Goal: Communication & Community: Answer question/provide support

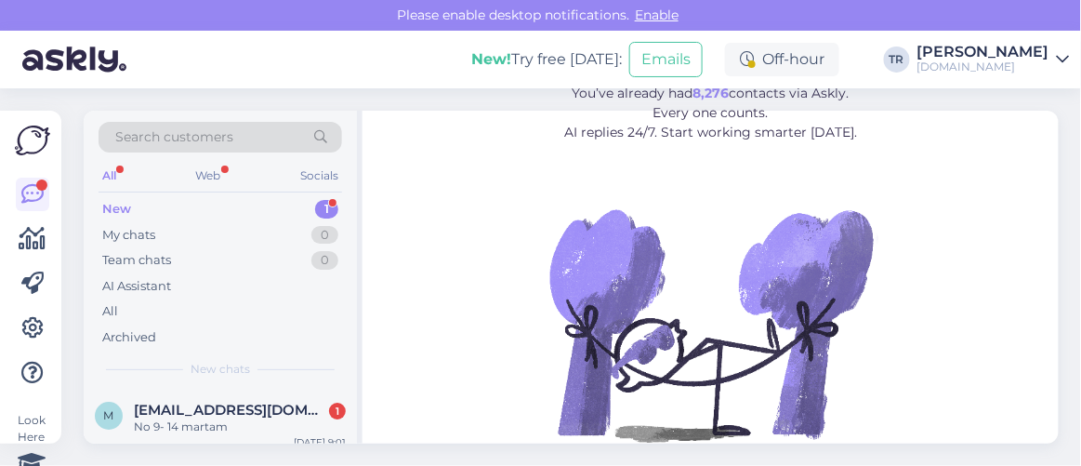
click at [243, 405] on span "Maza1981@inbox.lv" at bounding box center [230, 409] width 193 height 17
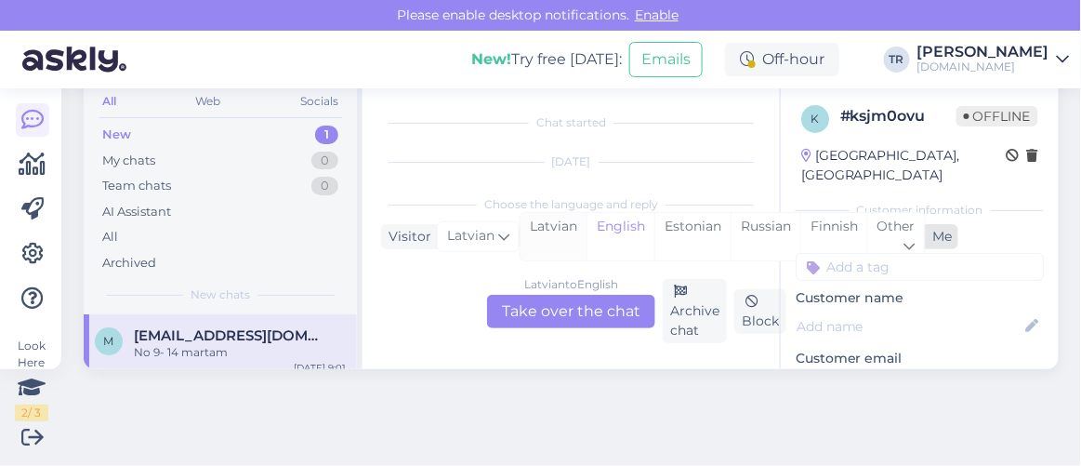
scroll to position [551, 0]
click at [678, 232] on div "Estonian" at bounding box center [692, 236] width 76 height 47
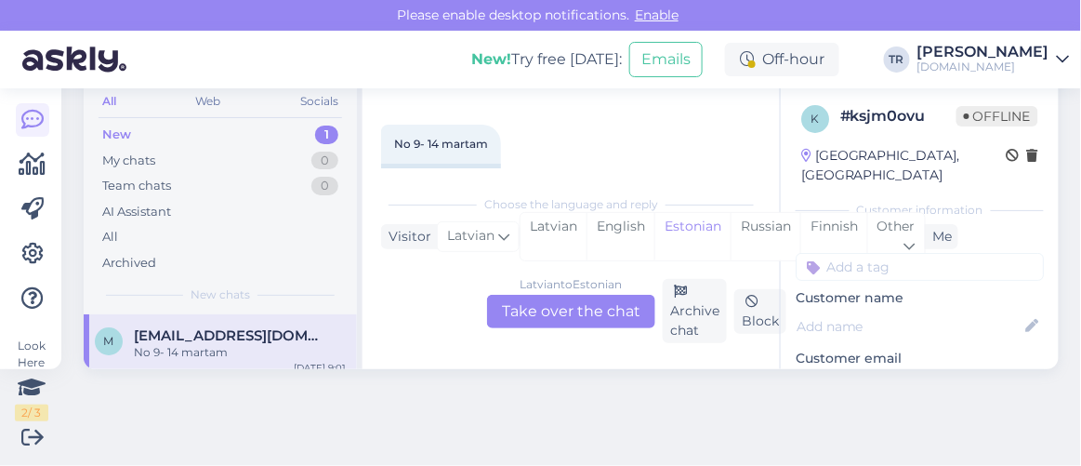
click at [582, 303] on div "Latvian to Estonian Take over the chat" at bounding box center [571, 311] width 168 height 33
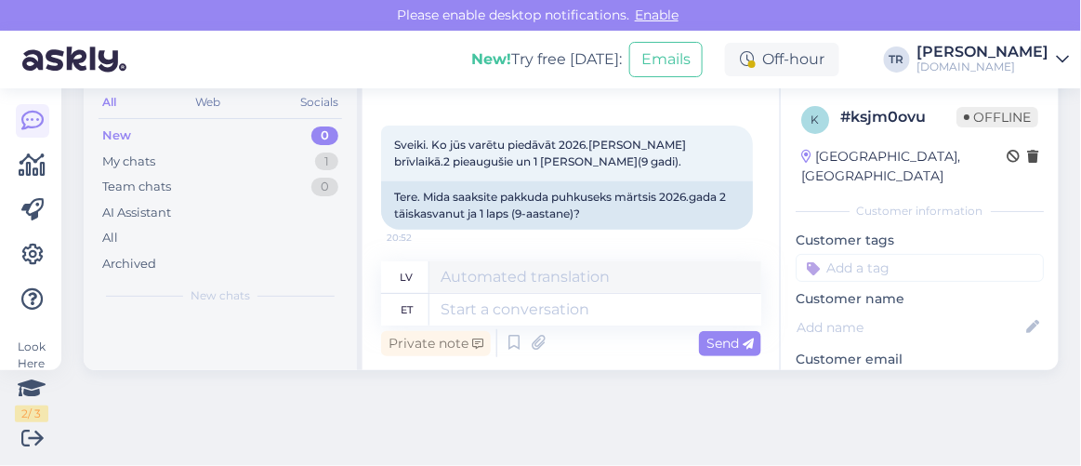
scroll to position [184, 0]
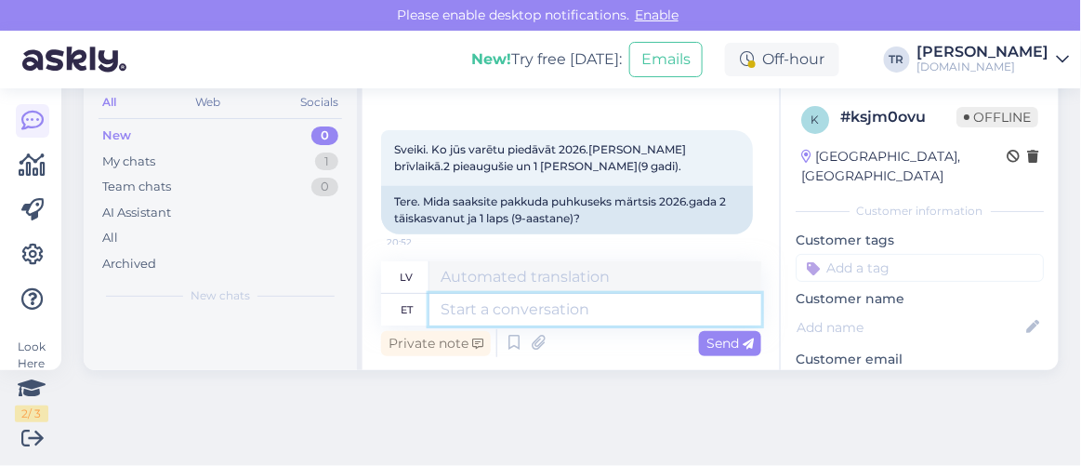
click at [595, 313] on textarea at bounding box center [595, 310] width 332 height 32
type textarea "Kõiki p"
type textarea "Visi"
type textarea "Kõiki pakette, mid"
type textarea "Visas pakas,"
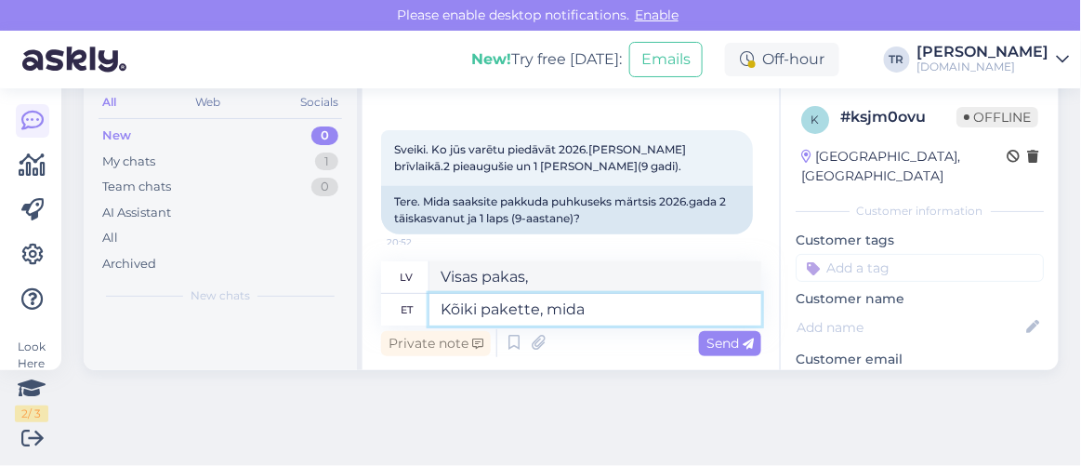
type textarea "Kõiki pakette, mida o"
type textarea "Visas pakas, kas"
type textarea "Kõiki pakette, mida on v"
type textarea "Visas paketes, kas ir"
type textarea "Kõiki pakette, mida on võimalik b"
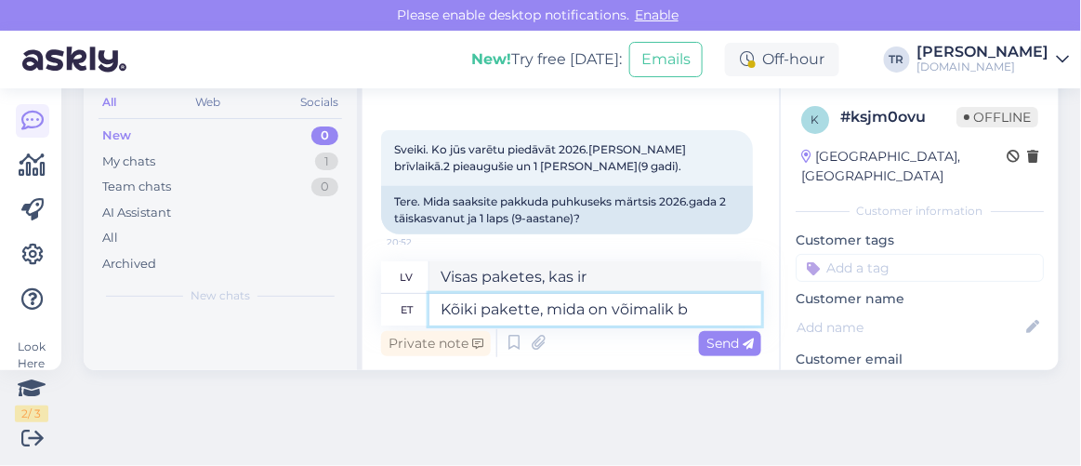
type textarea "Visas iespējamās paketes"
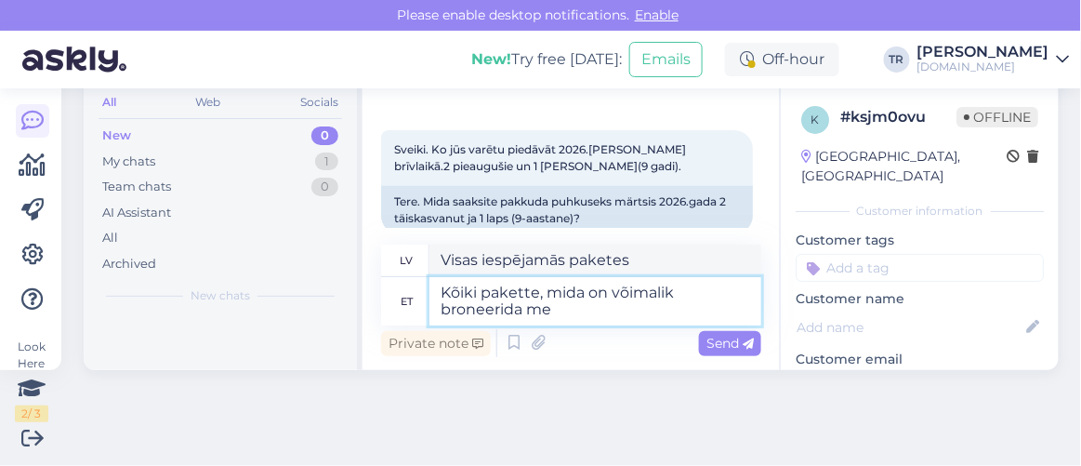
type textarea "Kõiki pakette, mida on võimalik broneerida mei"
type textarea "Visas rezervējamās paketes"
type textarea "Kõiki pakette, mida on võimalik broneerida meie le"
type textarea "Visas paketes, kuras var rezervēt pie mums"
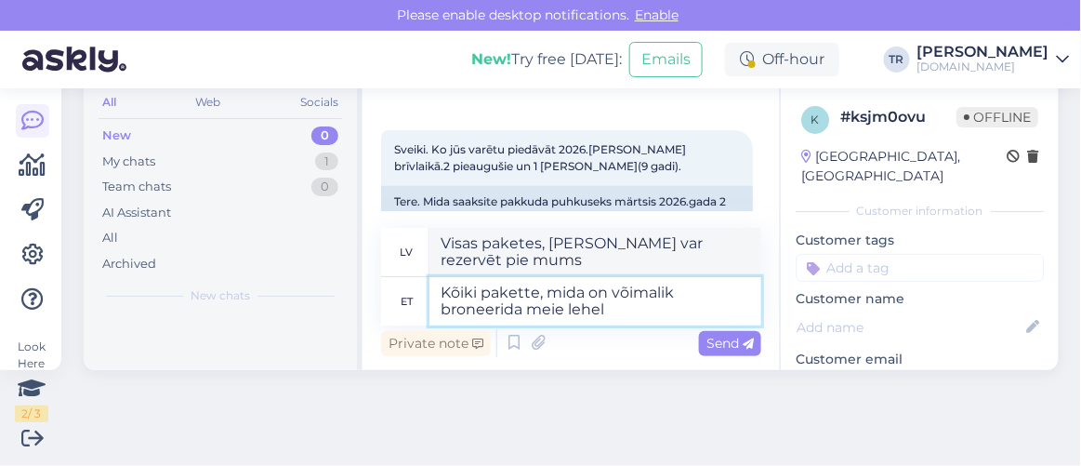
type textarea "Kõiki pakette, mida on võimalik broneerida meie lehel"
type textarea "Visas paketes, kuras var rezervēt mūsu tīmekļa vietnē"
type textarea "Kõiki pakette, mida on võimalik broneerida meie lehel 09.-1"
type textarea "Visas paketes, kuras var rezervēt mūsu mājaslapā 09.-"
type textarea "Kõiki pakette, mida on võimalik broneerida meie lehel 09.-14.03."
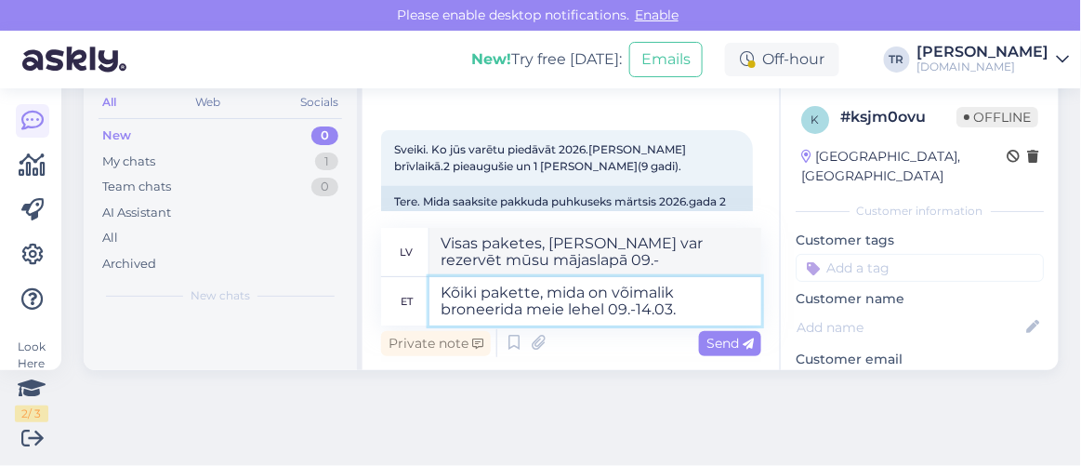
type textarea "Visas paketes, kuras var rezervēt mūsu mājaslapā 09.-14.0"
type textarea "Kõiki pakette, mida on võimalik broneerida meie lehel 09.-14.03.26"
type textarea "Visas paketes, kuras var rezervēt mūsu mājaslapā 09.-14.03.26"
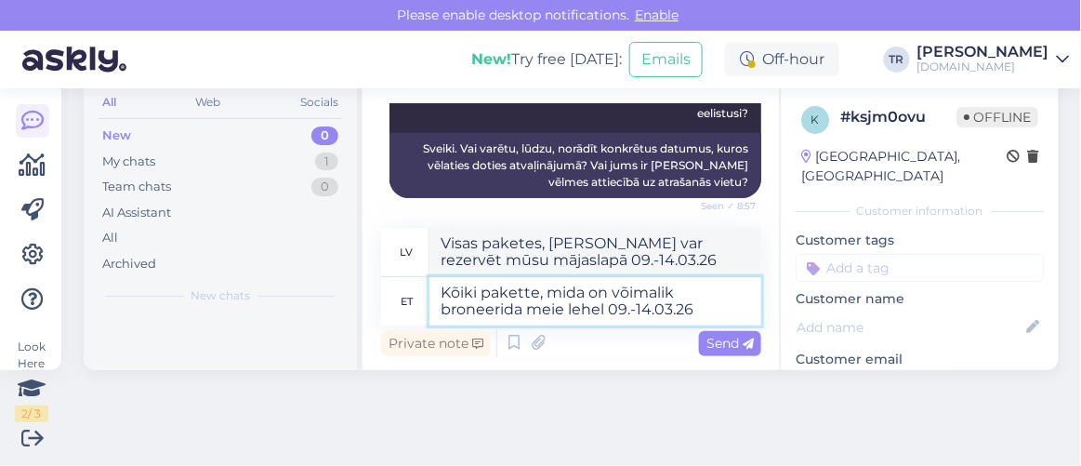
scroll to position [556, 0]
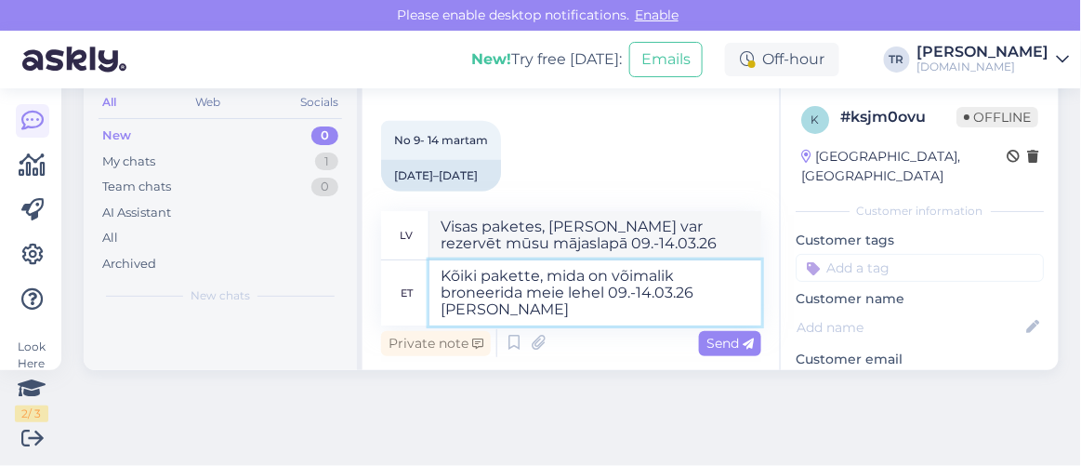
type textarea "Kõiki pakette, mida on võimalik broneerida meie lehel 09.-14.03.26 kahele t"
type textarea "Visas paketes, kuras var rezervēt mūsu mājaslapā 09.-14.03.26 diviem"
type textarea "Kõiki pakette, mida on võimalik broneerida meie lehel 09.-14.03.26 kahele täisk…"
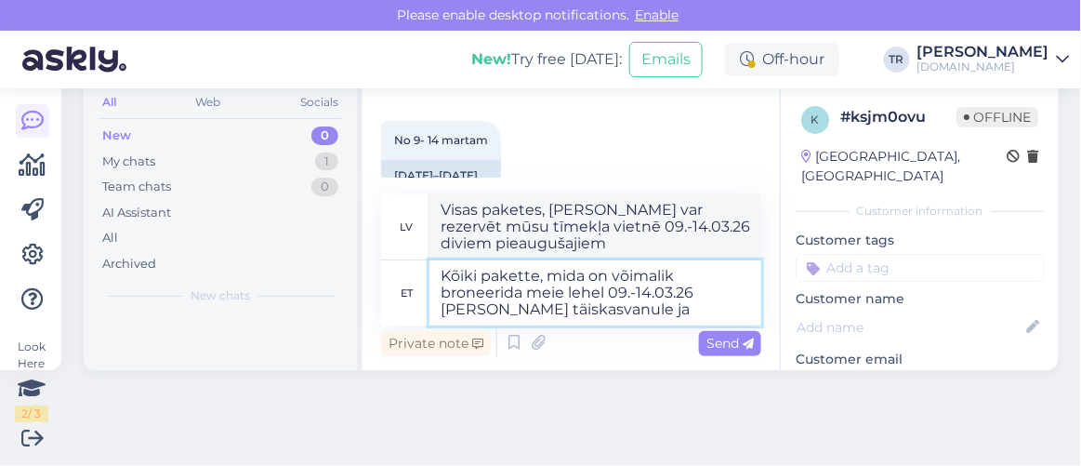
type textarea "Visas paketes, kuras var rezervēt mūsu tīmekļa vietnē 09.-14.03.26 diviem pieau…"
type textarea "Kõiki pakette, mida on võimalik broneerida meie lehel 09.-14.03.26 kahele täisk…"
type textarea "Visas paketes, kuras var rezervēt mūsu mājaslapā 09.-14.03.26 diviem pieaugušaj…"
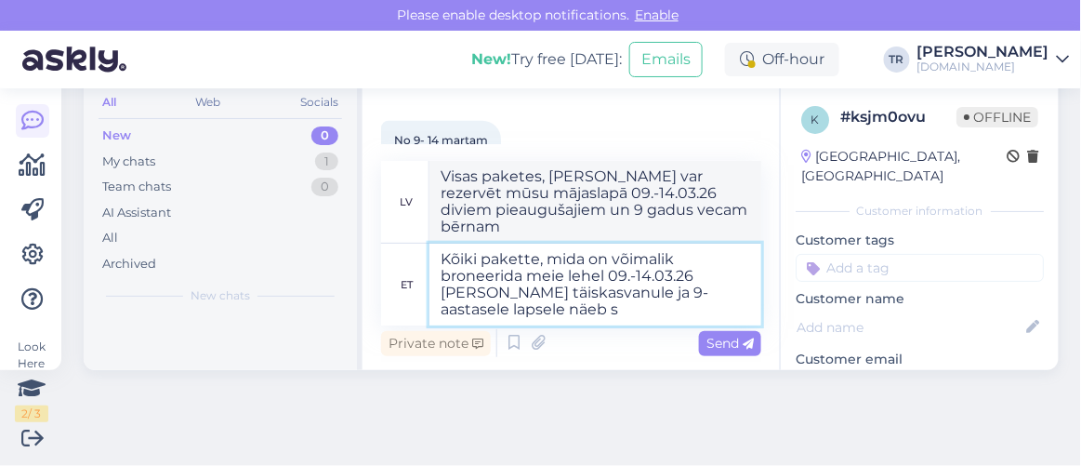
type textarea "Kõiki pakette, mida on võimalik broneerida meie lehel 09.-14.03.26 kahele täisk…"
type textarea "Visas paketes, kuras var rezervēt mūsu mājaslapā 09.-14.03.26 , diviem pieauguš…"
type textarea "Kõiki pakette, mida on võimalik broneerida meie lehel 09.-14.03.26 kahele täisk…"
type textarea "Visas paketes, kuras var rezervēt mūsu mājaslapā 09.-14.03.26 , diviem pieauguš…"
paste textarea "https://hookusbookus.com/lv/pakas;dateArrival=2026-03-09;dateDeparture=2026-03-…"
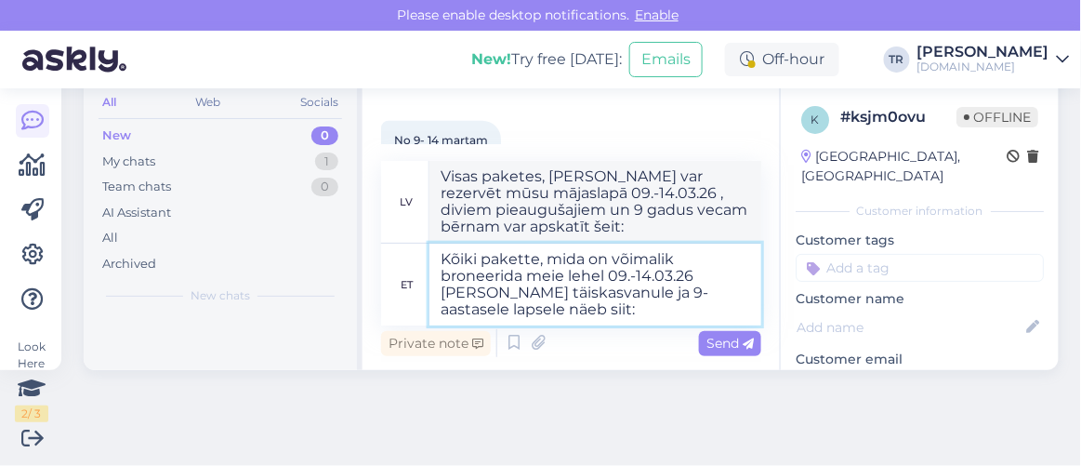
type textarea "Kõiki pakette, mida on võimalik broneerida meie lehel 09.-14.03.26 kahele täisk…"
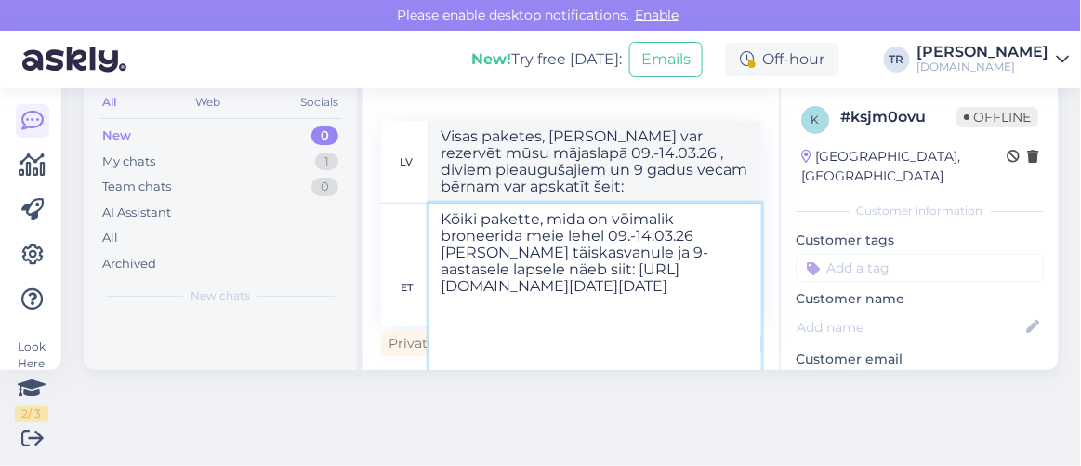
type textarea "Visas paketes, kuras var rezervēt mūsu mājaslapā 09.-14.03.26 , diviem pieauguš…"
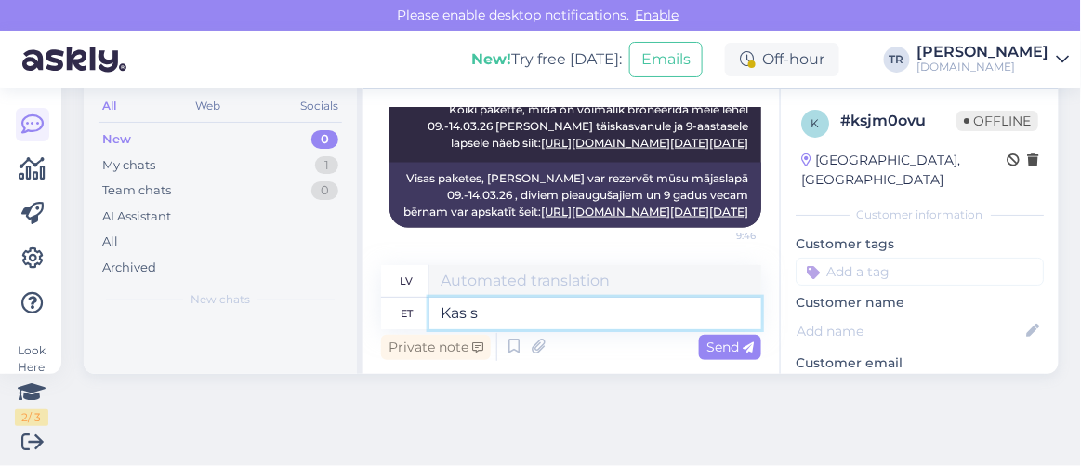
type textarea "Kas sa"
type textarea "Ir"
type textarea "Kas saan ve"
type textarea "Vai es varu"
type textarea "Kas saan veel a"
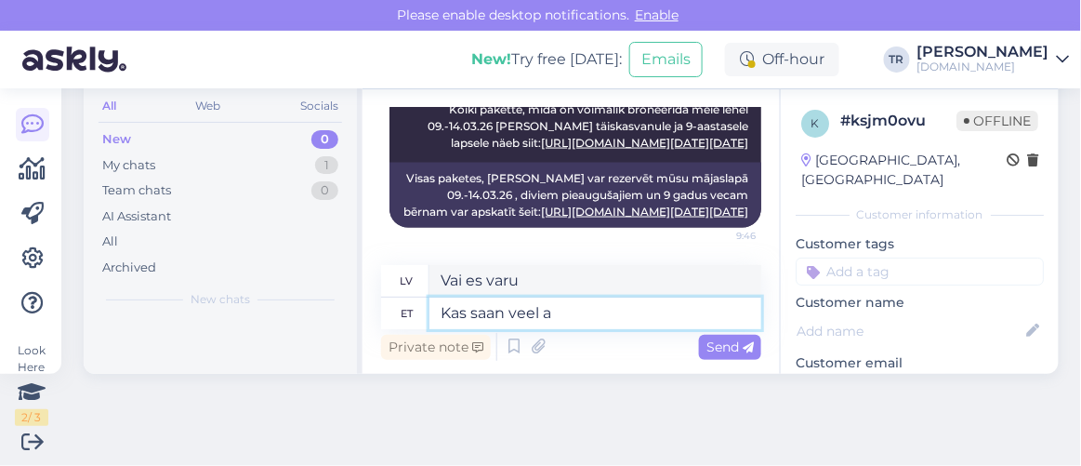
type textarea "Vai varu dabūt vairāk?"
type textarea "Kas saan veel abiks o"
type textarea "Vai es joprojām varu palīdzēt?"
type textarea "Kas saan veel abiks olla?"
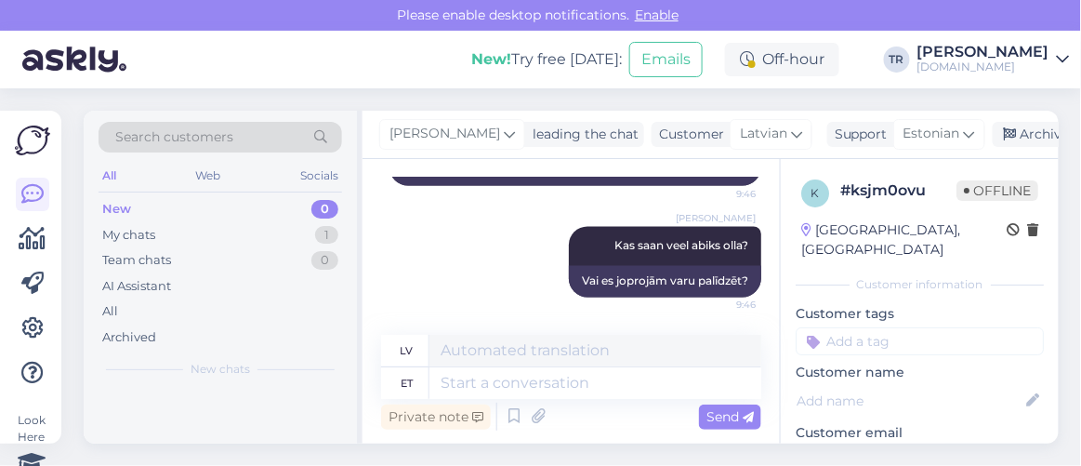
click at [1008, 134] on icon at bounding box center [1010, 134] width 13 height 13
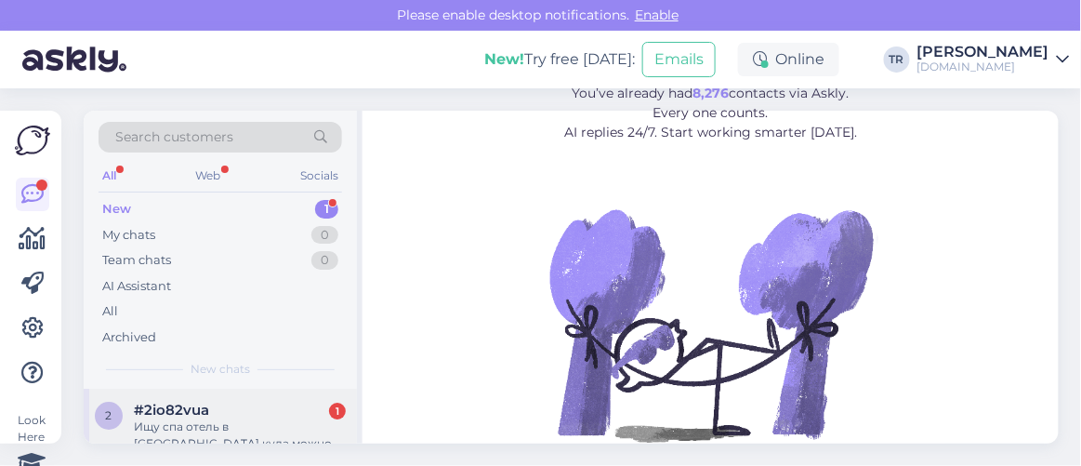
click at [194, 393] on div "2 #2io82vua 1 Ищу спа отель в Эстонии куда можно с животными Oct 4 10:23" at bounding box center [220, 430] width 273 height 84
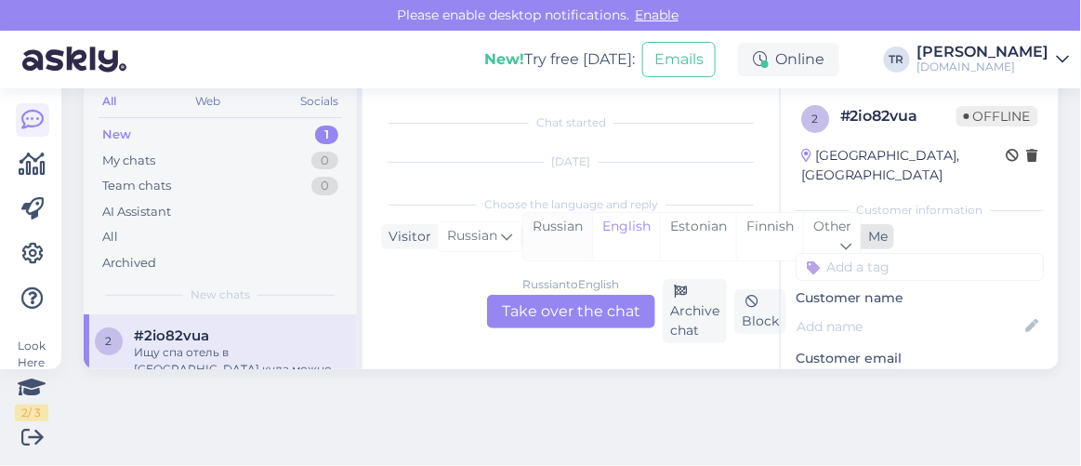
scroll to position [38, 0]
drag, startPoint x: 677, startPoint y: 219, endPoint x: 673, endPoint y: 229, distance: 10.4
click at [678, 219] on div "Estonian" at bounding box center [698, 236] width 76 height 47
click at [610, 306] on div "Russian to Estonian Take over the chat" at bounding box center [571, 311] width 168 height 33
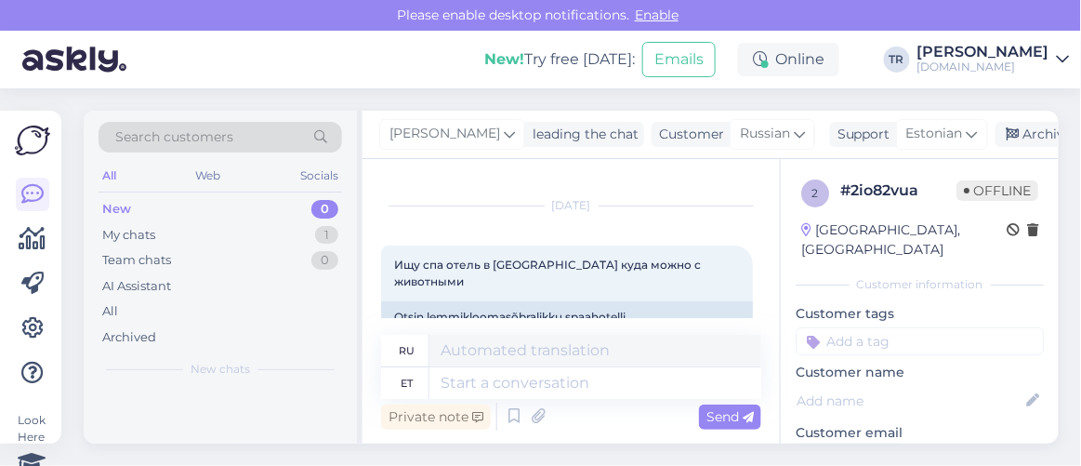
scroll to position [48, 0]
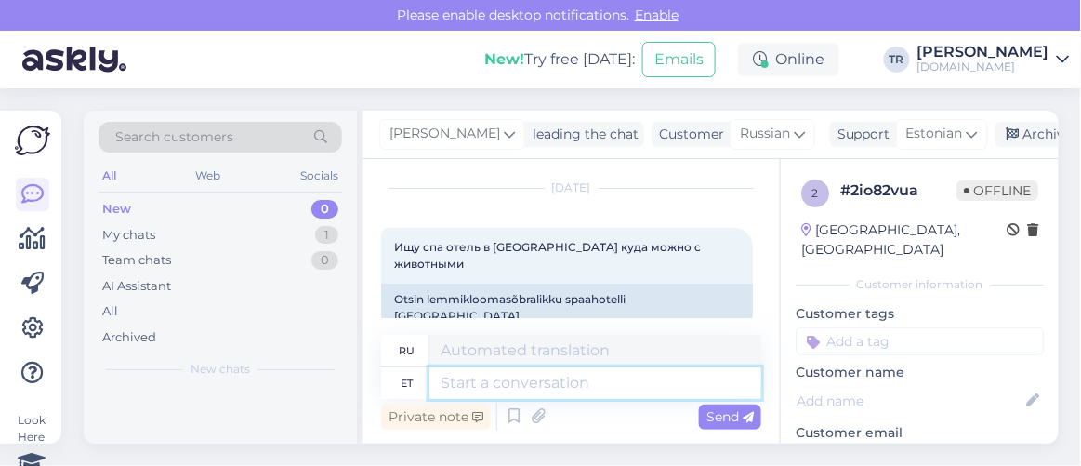
click at [477, 376] on textarea at bounding box center [595, 383] width 332 height 32
paste textarea "Здравствуйте"
type textarea "Здравствуйте"
drag, startPoint x: 530, startPoint y: 390, endPoint x: 596, endPoint y: 391, distance: 66.0
click at [569, 391] on textarea "Здравствуйте" at bounding box center [595, 383] width 332 height 32
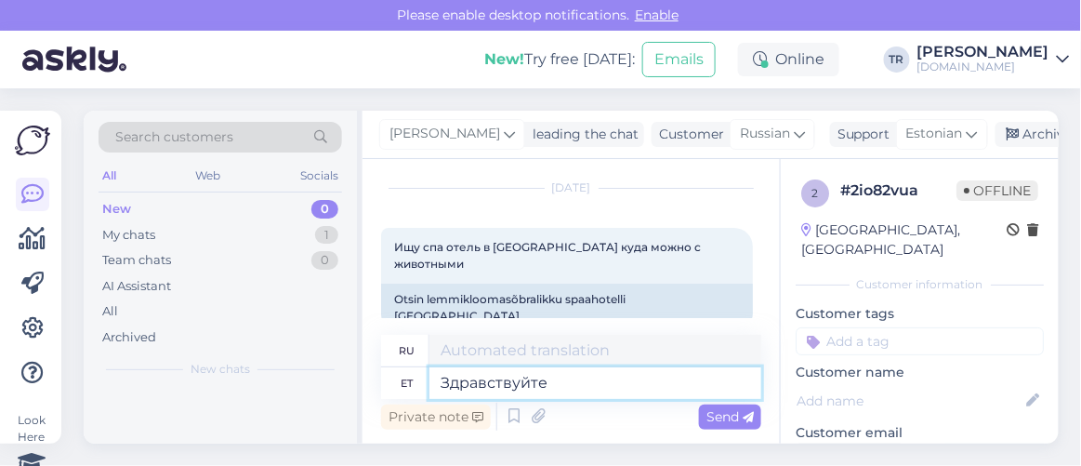
type textarea "Привет"
type textarea "Здравствуйте"
click at [637, 355] on textarea "Привет" at bounding box center [595, 351] width 332 height 32
drag, startPoint x: 568, startPoint y: 350, endPoint x: 346, endPoint y: 346, distance: 222.1
click at [346, 346] on div "Search customers All Web Socials New 0 My chats 1 Team chats 0 AI Assistant All…" at bounding box center [571, 277] width 975 height 333
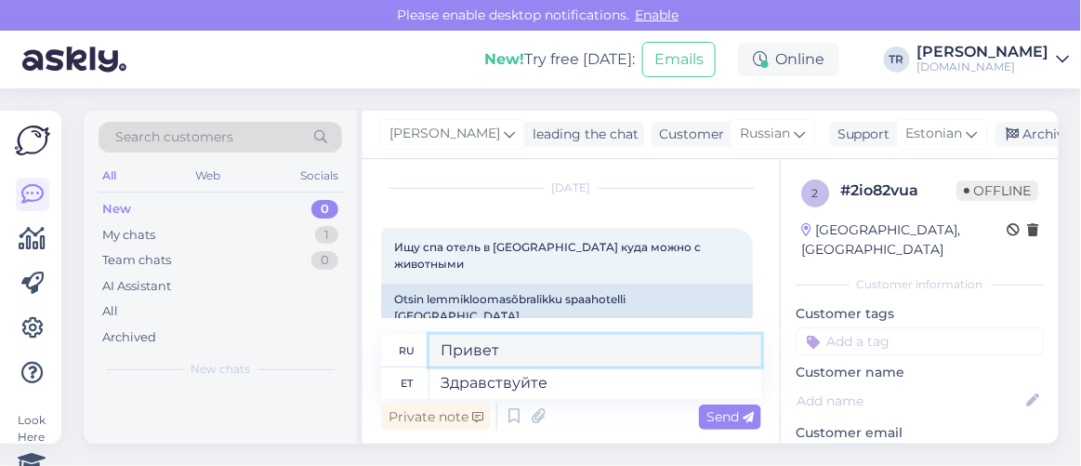
paste textarea "дравствуйте"
type textarea "Здравствуйте"
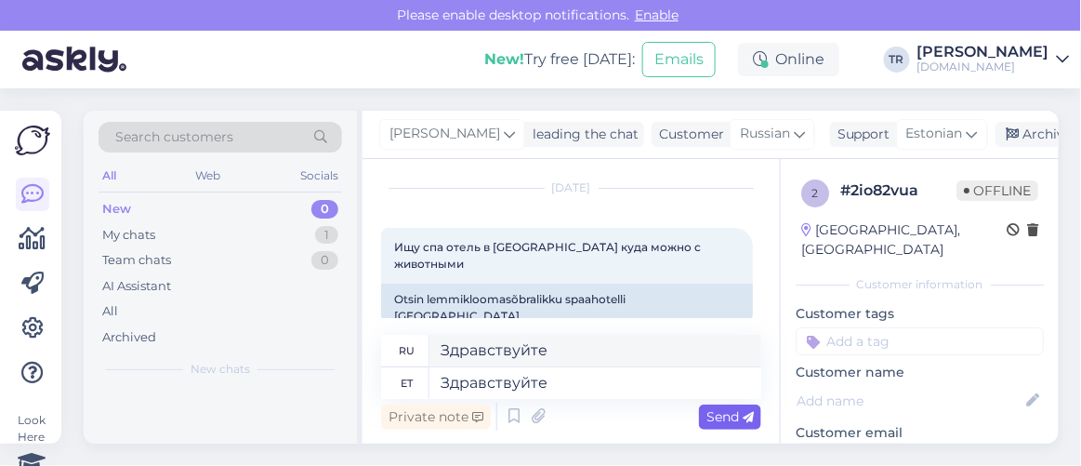
click at [742, 421] on icon at bounding box center [747, 417] width 11 height 11
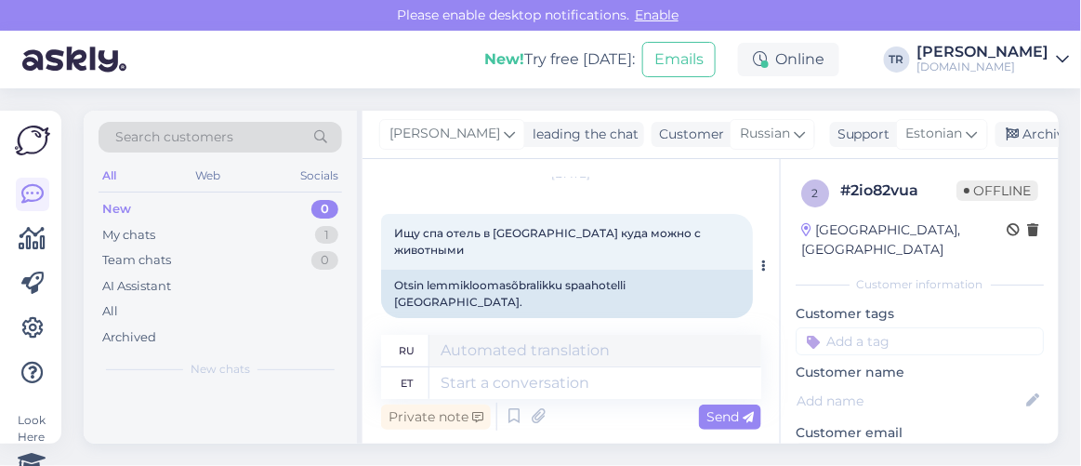
scroll to position [84, 0]
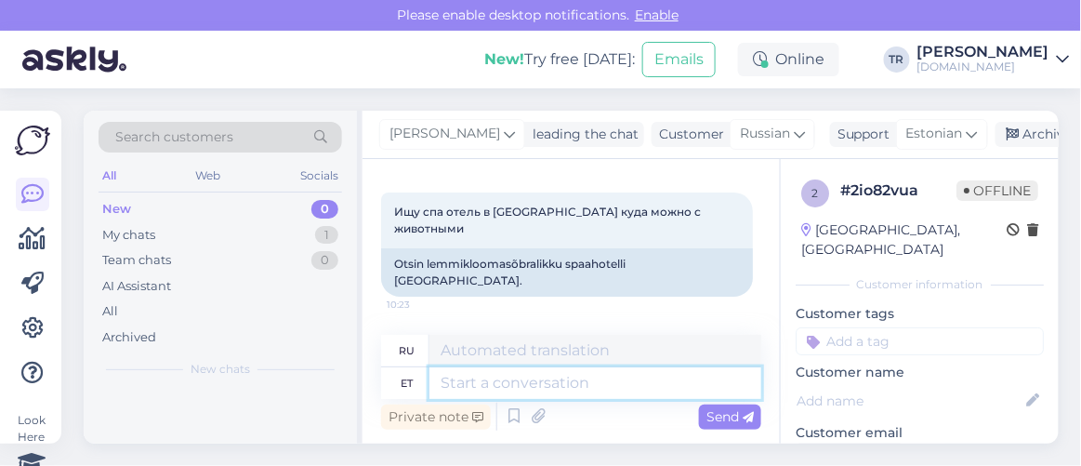
click at [568, 374] on textarea at bounding box center [595, 383] width 332 height 32
type textarea "Kõiki sp"
type textarea "Все"
type textarea "Kõiki spaapakette"
type textarea "Все спа-пакеты"
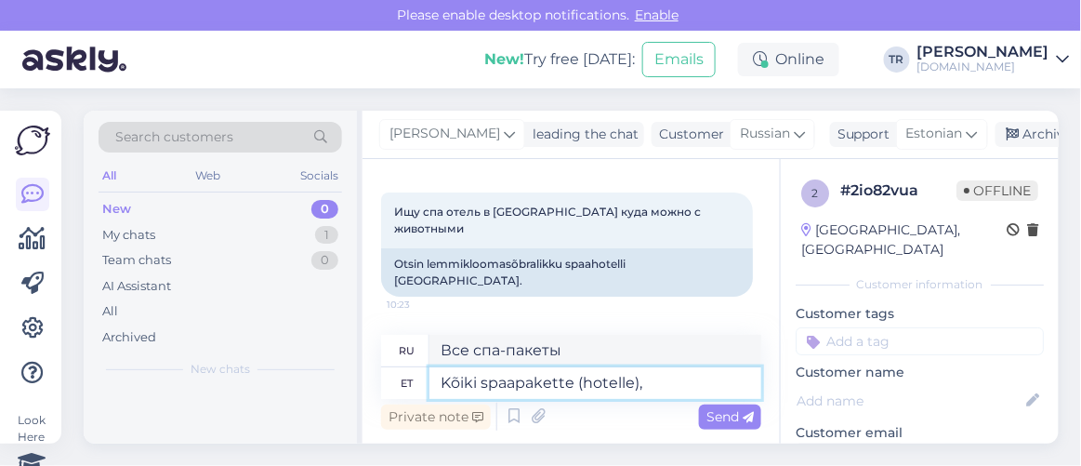
type textarea "Kõiki spaapakette (hotelle), k"
type textarea "Все спа-пакеты (отели),"
type textarea "Kõiki spaapakette (hotelle), kus on"
type textarea "Все спа-пакеты (отели), где"
type textarea "Kõiki spaapakette (hotelle), kus on le"
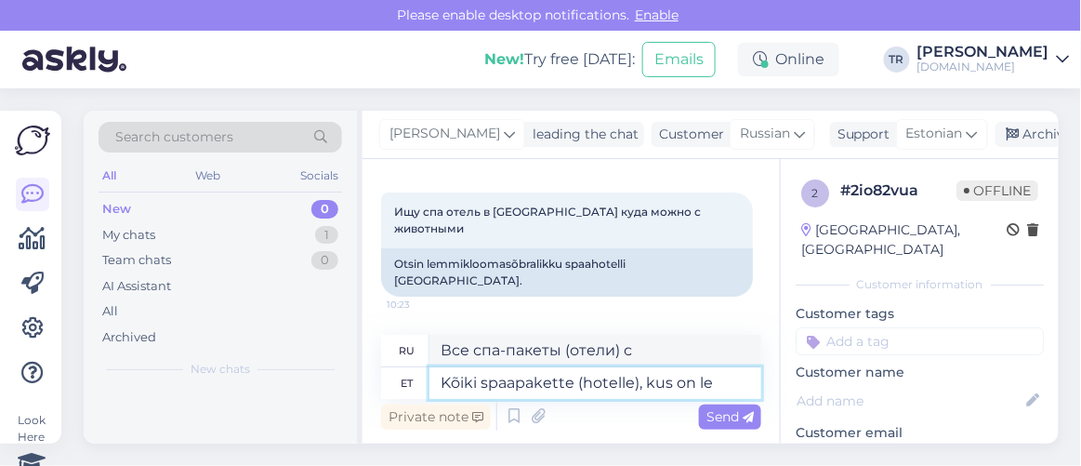
type textarea "Все спа-пакеты (отели) с ле"
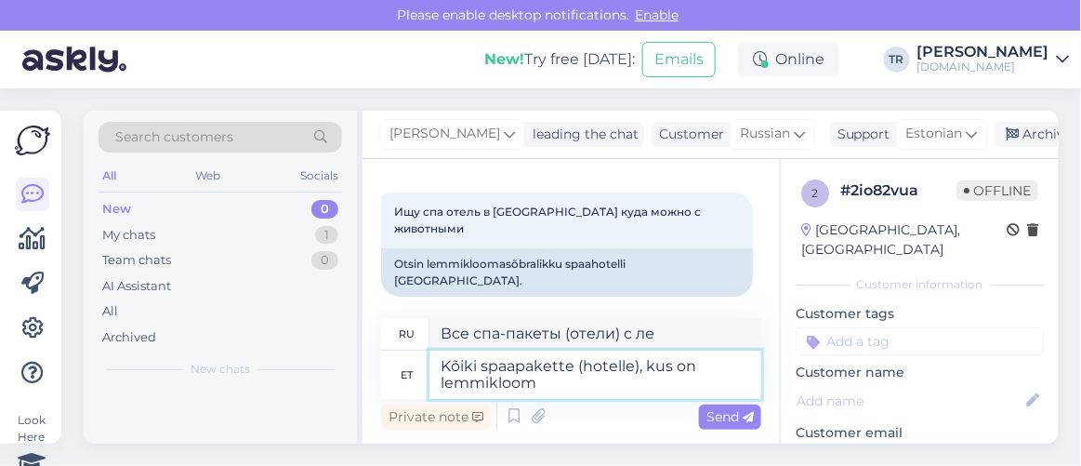
type textarea "Kõiki spaapakette (hotelle), kus on lemmikloom l"
type textarea "Все спа-пакеты (отели) с домашними животными"
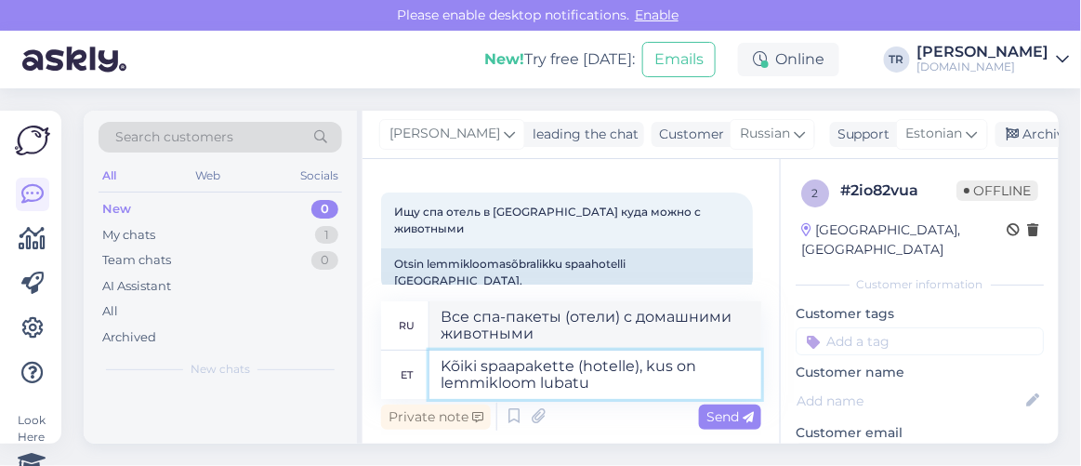
type textarea "Kõiki spaapakette (hotelle), kus on lemmikloom lubatud"
click at [575, 361] on textarea "Kõiki spaapakette (hotelle), kus on lemmikloom lubatud" at bounding box center [595, 374] width 332 height 48
type textarea "Все спа-пакеты (отели), где разрешено проживание с домашними животными"
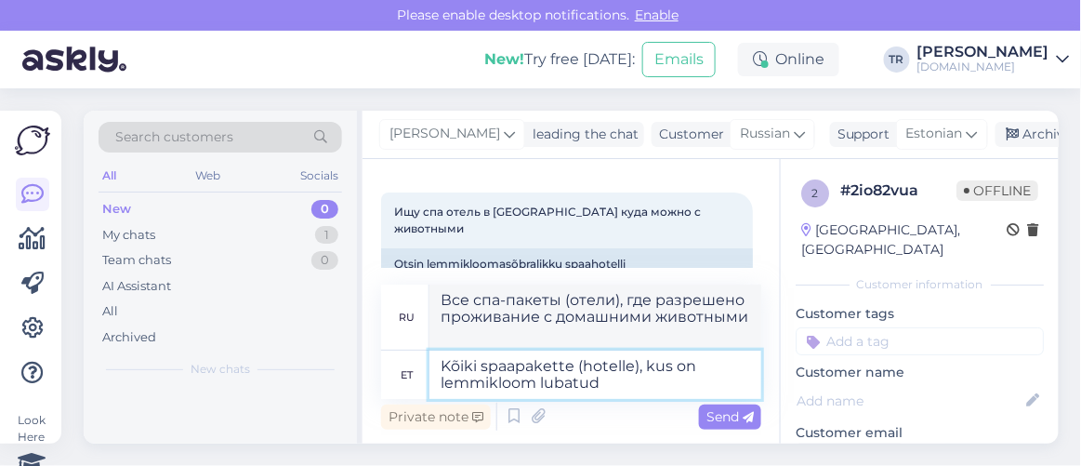
click at [575, 371] on textarea "Kõiki spaapakette (hotelle), kus on lemmikloom lubatud" at bounding box center [595, 374] width 332 height 48
click at [576, 369] on textarea "Kõiki spaapakette (hotelle), kus on lemmikloom lubatud" at bounding box center [595, 374] width 332 height 48
type textarea "Kõiki spaapakette Eestis (hotelle), kus on lemmikloom lubatud"
type textarea "Все спа-пакеты в Эстонии (отели), где разрешено проживание с домашними животными"
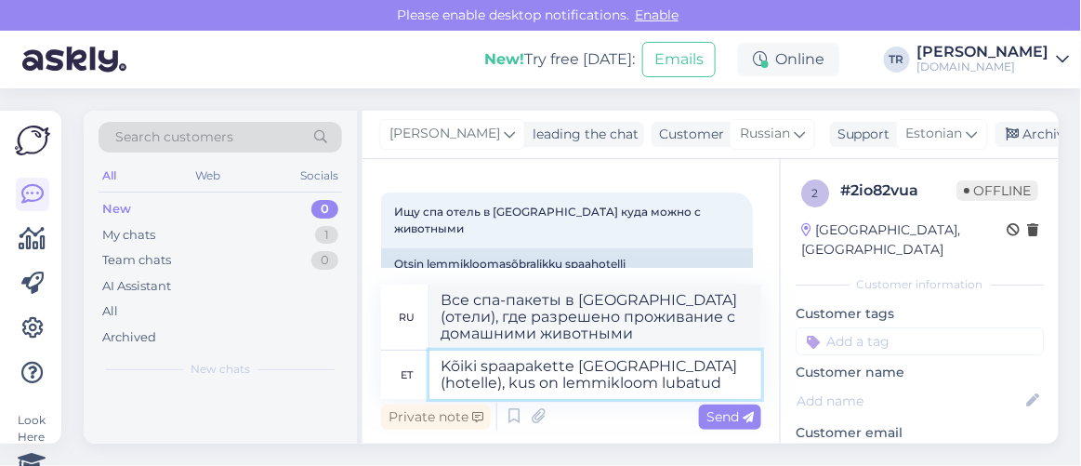
click at [632, 387] on textarea "Kõiki spaapakette Eestis (hotelle), kus on lemmikloom lubatud" at bounding box center [595, 374] width 332 height 48
type textarea "Kõiki spaapakette Eestis (hotelle), kus on lemmikloom lubatud näeb si"
type textarea "Посмотреть все спа-пакеты (отели) в Эстонии, где разрешено проживание с домашни…"
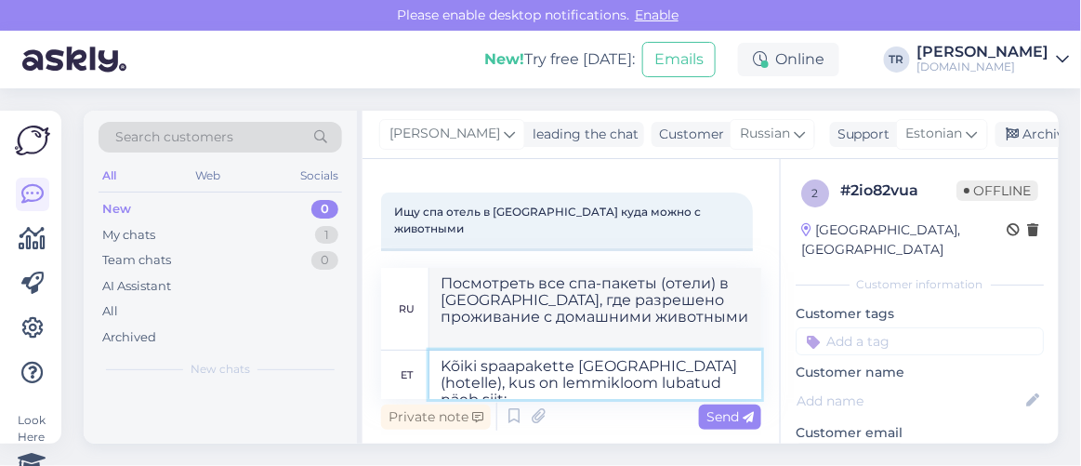
paste textarea "https://hookusbookus.com/ru/hotels-spas/estonia;dateArrival=2025-10-10;dateDepa…"
type textarea "Kõiki spaapakette Eestis (hotelle), kus on lemmikloom lubatud näeb siit: https:…"
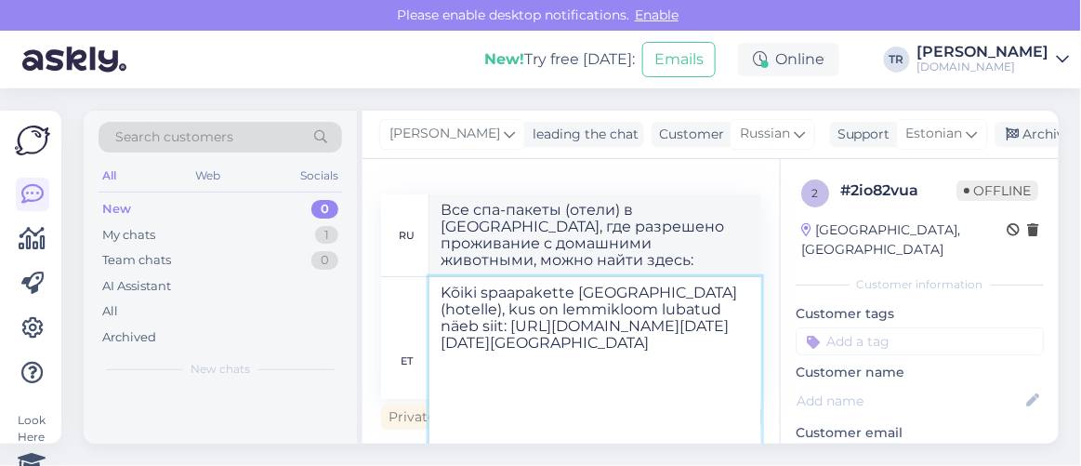
scroll to position [0, 0]
type textarea "Все спа-пакеты в Эстонии (отели), где разрешено проживание с домашними животным…"
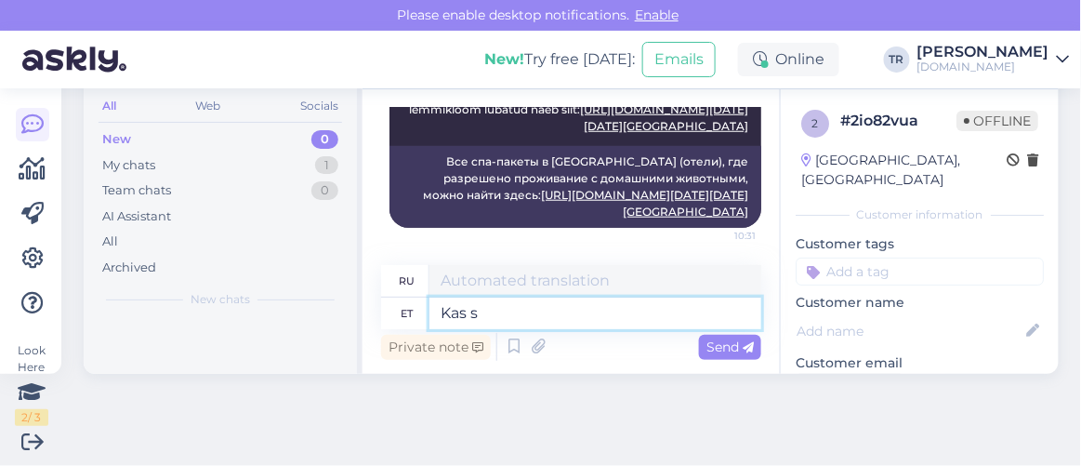
type textarea "Kas sa"
type textarea "Является"
type textarea "Kas saan v"
type textarea "Могу ли я"
type textarea "Kas saan veel ab"
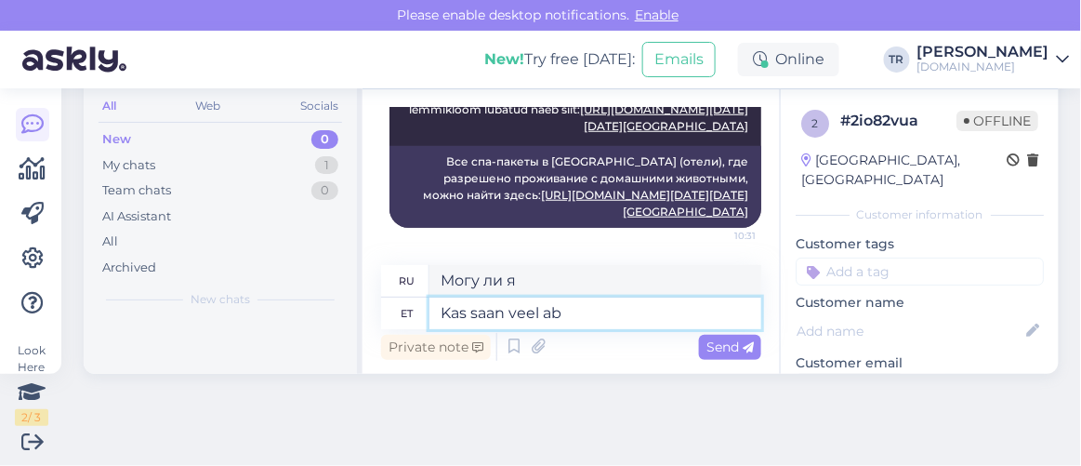
type textarea "Можно мне еще?"
type textarea "Kas saan veel abiks ol"
type textarea "Могу ли я еще помочь?"
type textarea "Kas saan veel abiks olla?"
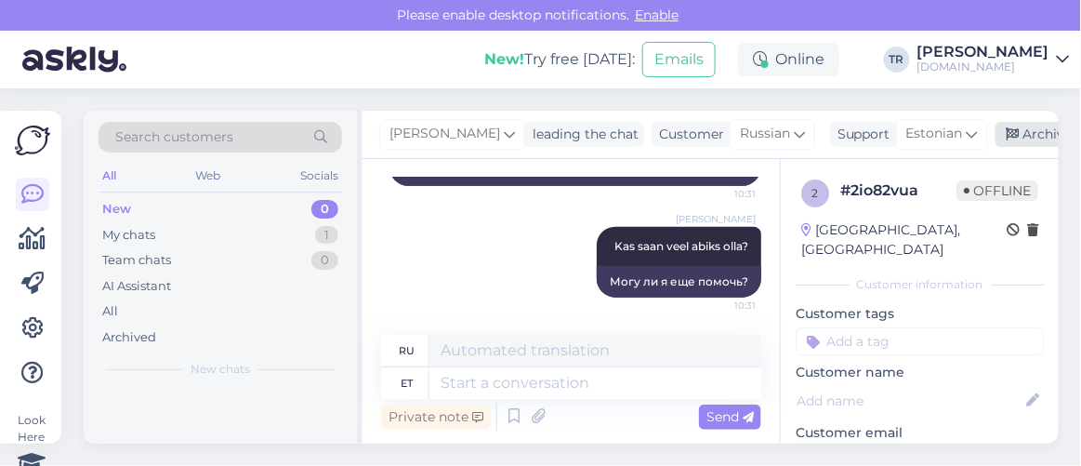
click at [1021, 138] on div "Archive chat" at bounding box center [1053, 134] width 117 height 25
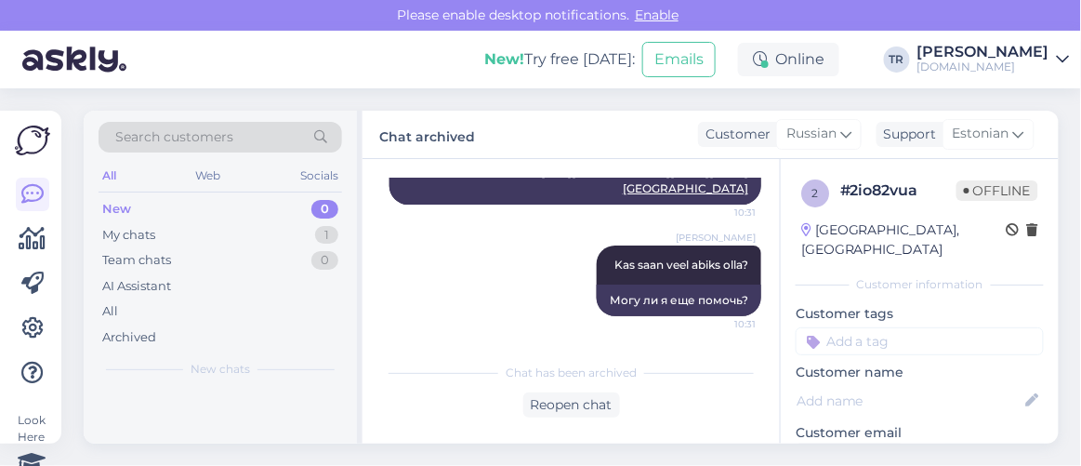
scroll to position [916, 0]
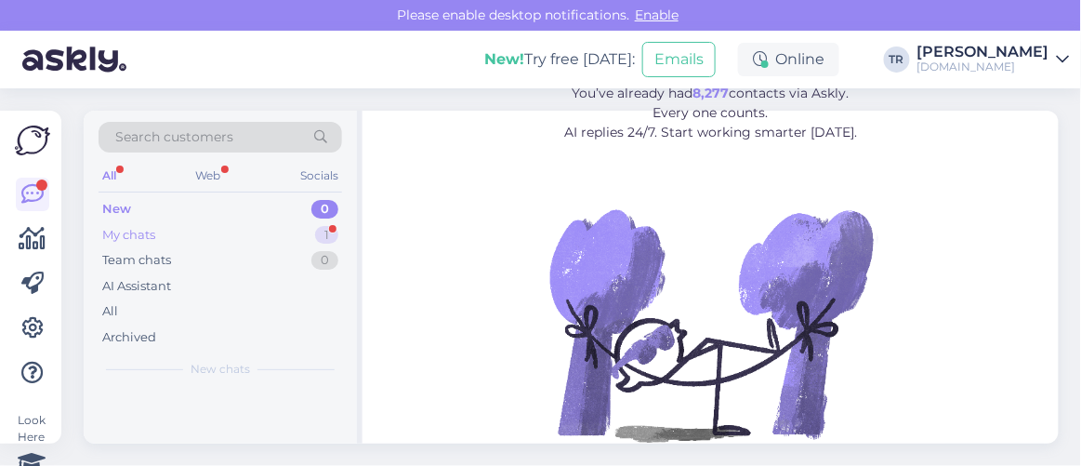
click at [141, 226] on div "My chats" at bounding box center [128, 235] width 53 height 19
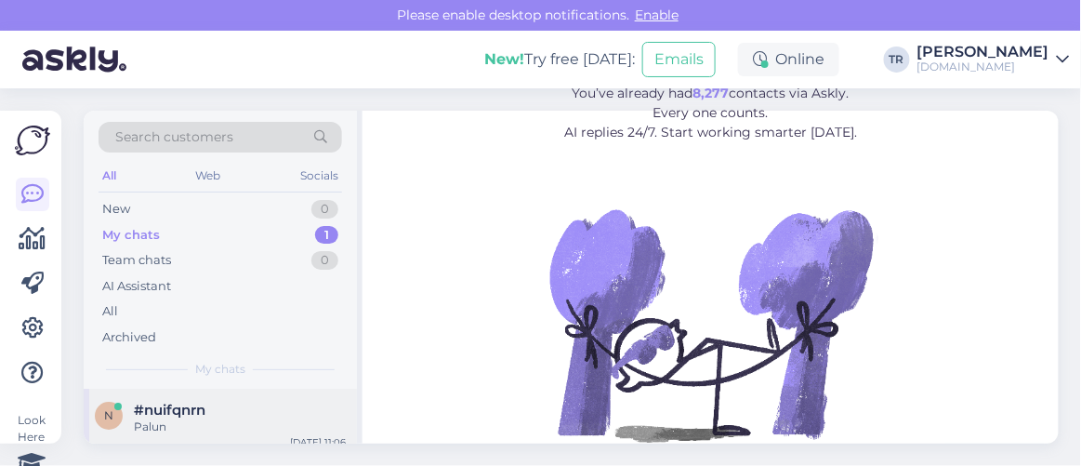
click at [230, 408] on div "#nuifqnrn" at bounding box center [240, 409] width 212 height 17
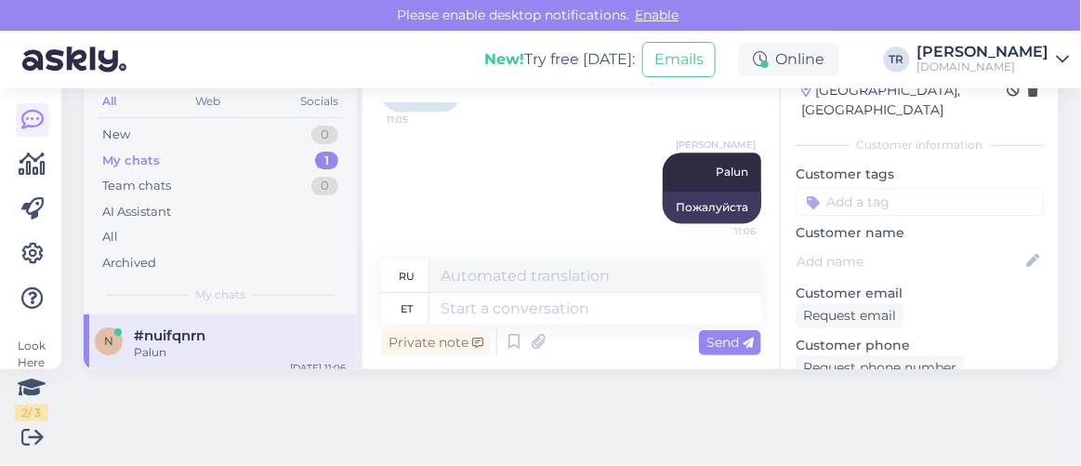
scroll to position [168, 0]
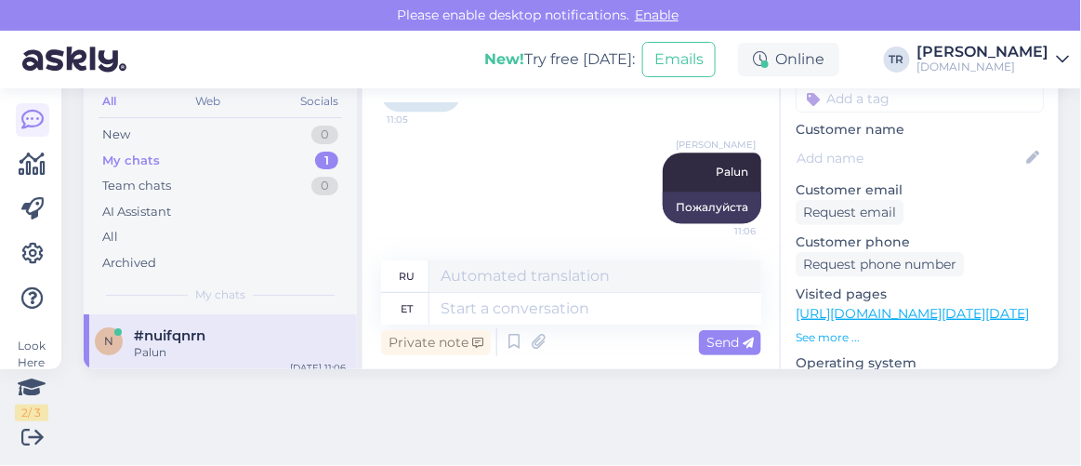
click at [919, 305] on link "https://hookusbookus.com/lv/booking-step-1;dateArrival=2025-12-31;dateDeparture…" at bounding box center [911, 313] width 233 height 17
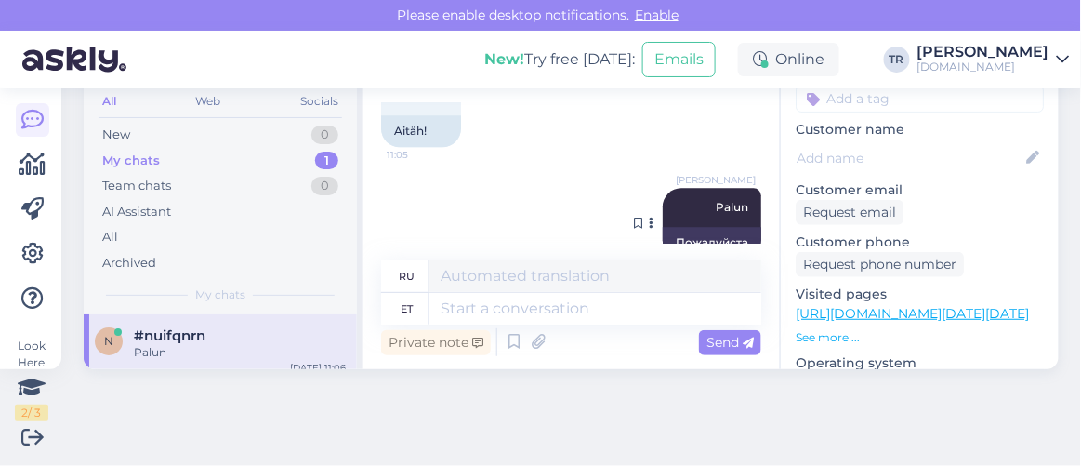
scroll to position [1135, 0]
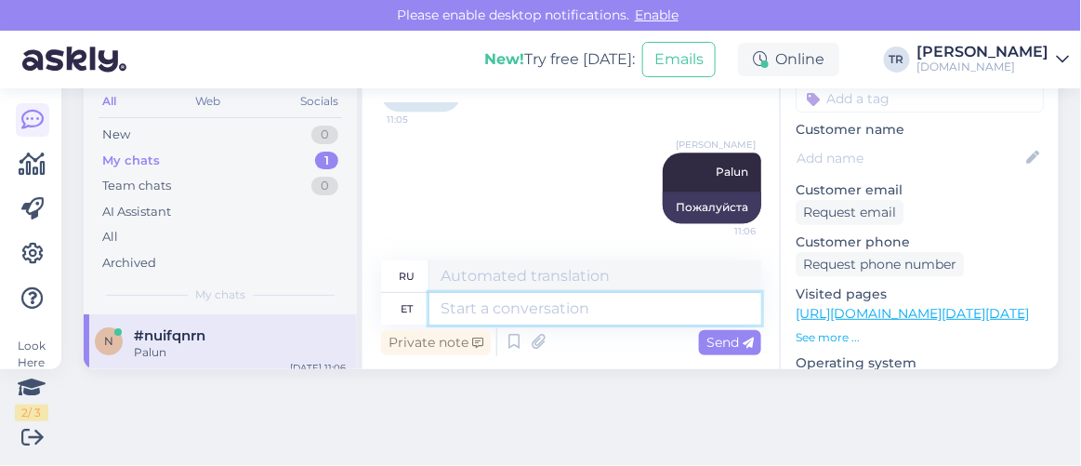
click at [554, 300] on textarea at bounding box center [595, 309] width 332 height 32
type textarea "Kui so"
type textarea "Если"
type textarea "Kui soovite"
type textarea "Если ты хочешь"
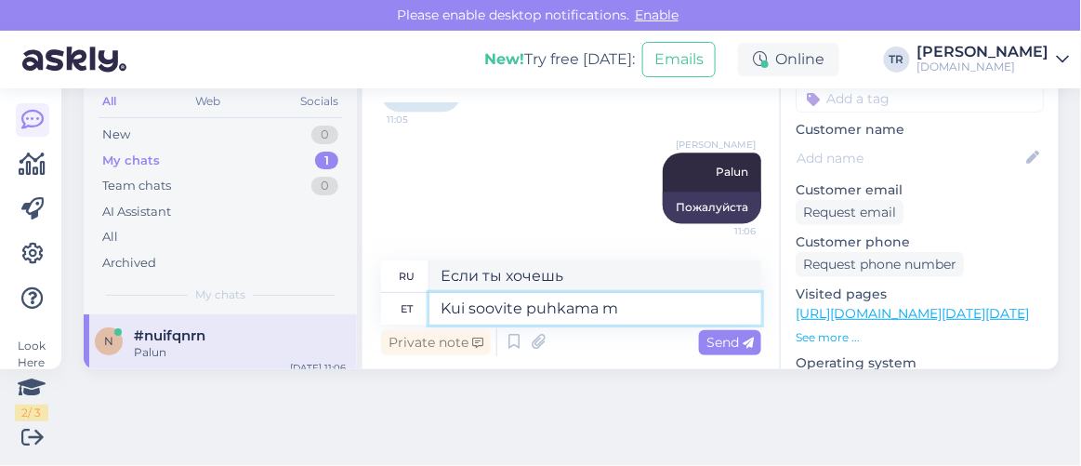
type textarea "Kui soovite puhkama mi"
type textarea "Если вы хотите отдохнуть"
type textarea "Kui soovite puhkama minna"
type textarea "Если вы хотите поехать в отпуск"
paste textarea "Estonia Medical Spa & Hotel"
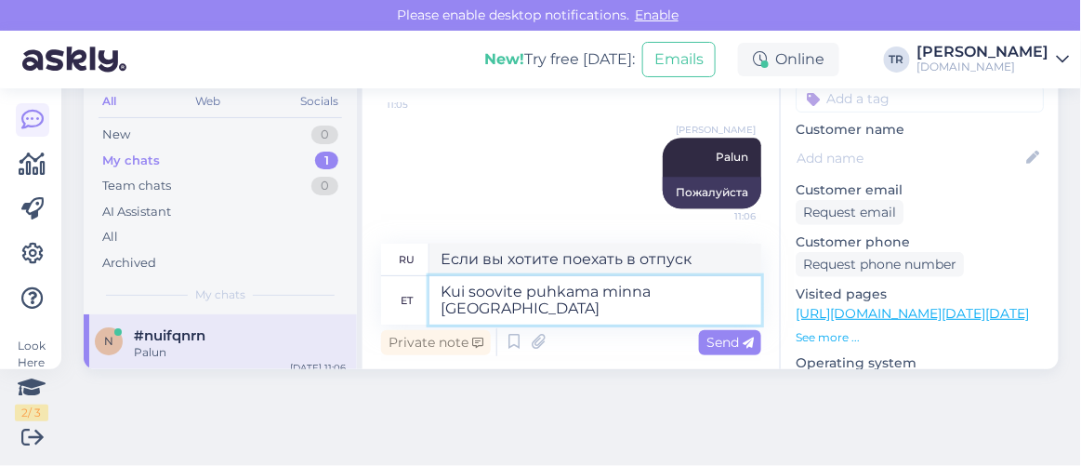
type textarea "Kui soovite puhkama minna Estonia Medical Spa & Hotell"
type textarea "Если вы хотите поехать на отдых в Estonia Medical Spa & Hotel"
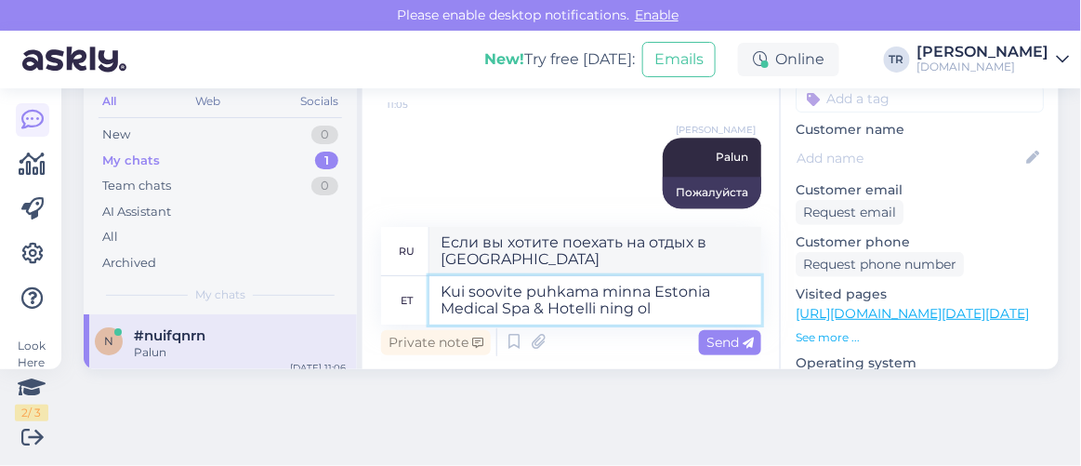
type textarea "Kui soovite puhkama minna Estonia Medical Spa & Hotelli ning ole"
type textarea "Если вы хотите поехать на отдых в Estonia Medical Spa & Hotel и"
type textarea "Kui soovite puhkama minna Estonia Medical Spa & Hotelli ning olete p"
type textarea "Если вы хотите поехать на отдых в Estonia Medical Spa & Hotel и вы"
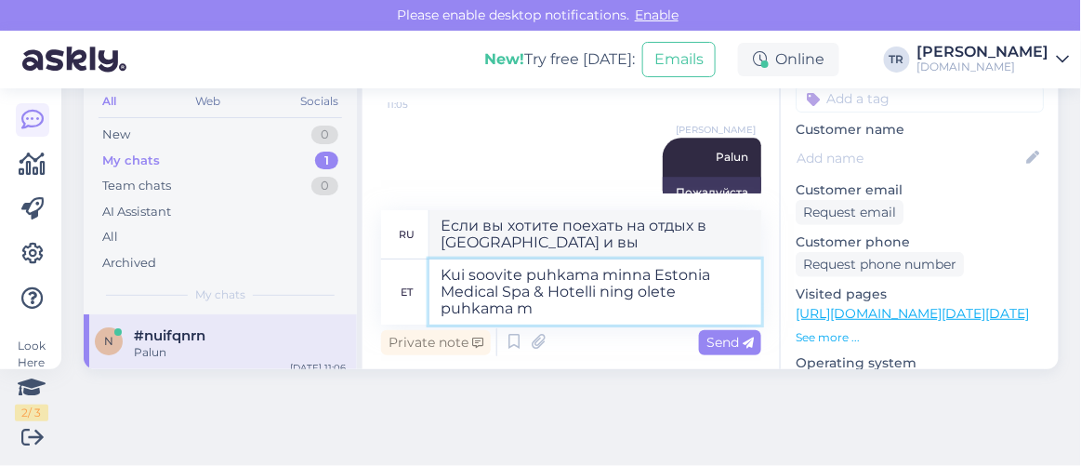
type textarea "Kui soovite puhkama minna Estonia Medical Spa & Hotelli ning olete puhkama mi"
type textarea "Если вы хотите поехать в отпуск в Estonia Medical Spa & Hotel и вы в отпуске"
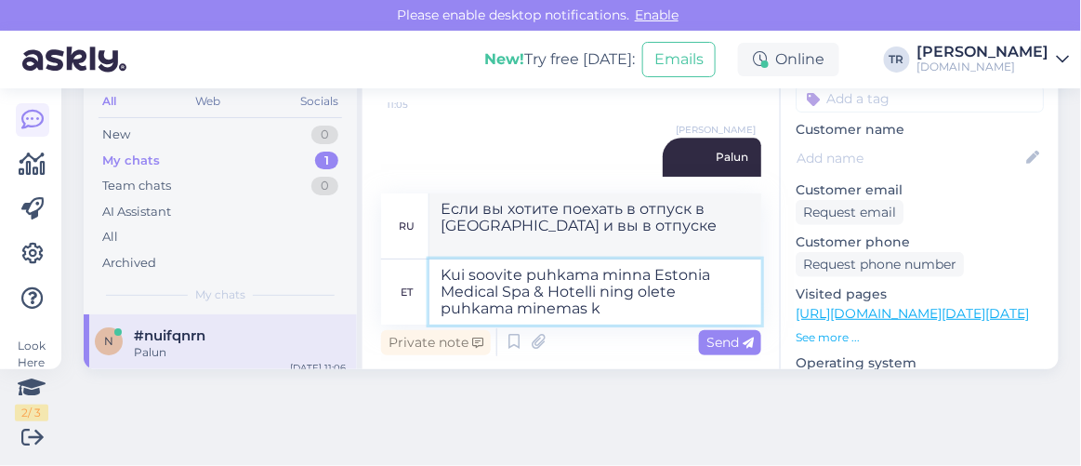
type textarea "Kui soovite puhkama minna Estonia Medical Spa & Hotelli ning olete puhkama mine…"
type textarea "Если вы хотите поехать в отпуск в Estonia Medical Spa & Hotel и собираетесь в о…"
type textarea "Kui soovite puhkama minna Estonia Medical Spa & Hotelli ning olete puhkama mine…"
type textarea "Если вы хотите поехать в отпуск в Estonia Medical Spa & Hotel и собираетесь про…"
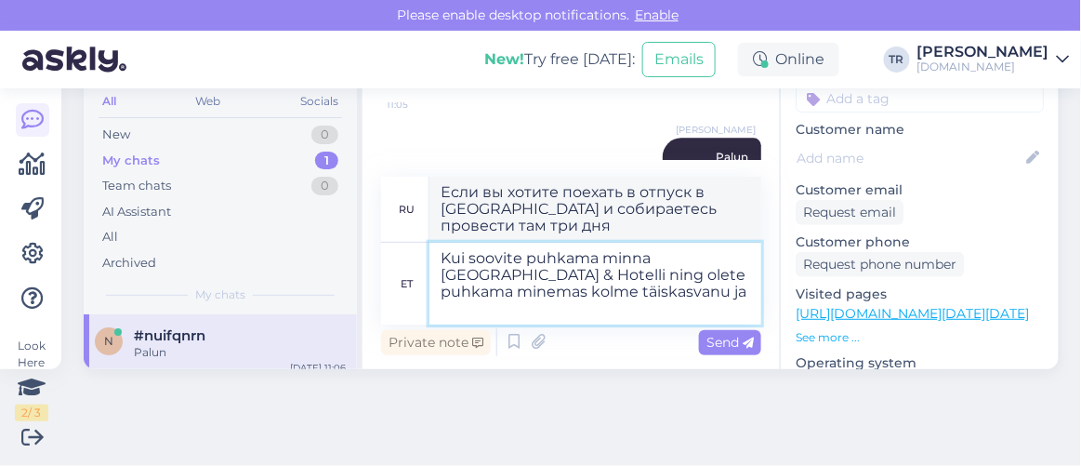
type textarea "Kui soovite puhkama minna Estonia Medical Spa & Hotelli ning olete puhkama mine…"
type textarea "Если вы хотите поехать на отдых в Estonia Medical Spa & Hotel и собираетесь в о…"
type textarea "Kui soovite puhkama minna Estonia Medical Spa & Hotelli ning olete puhkama mine…"
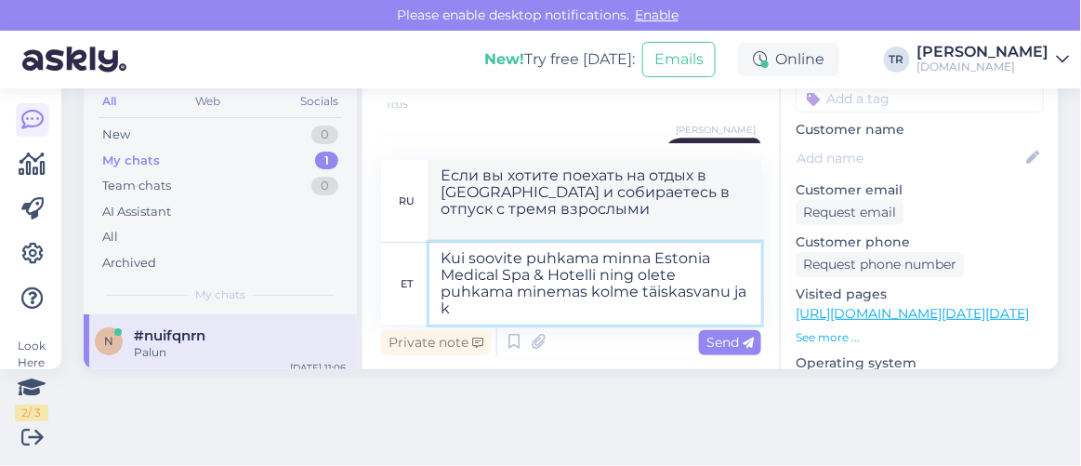
type textarea "Если вы хотите поехать на отдых в Estonia Medical Spa & Hotel и вы едете в отпу…"
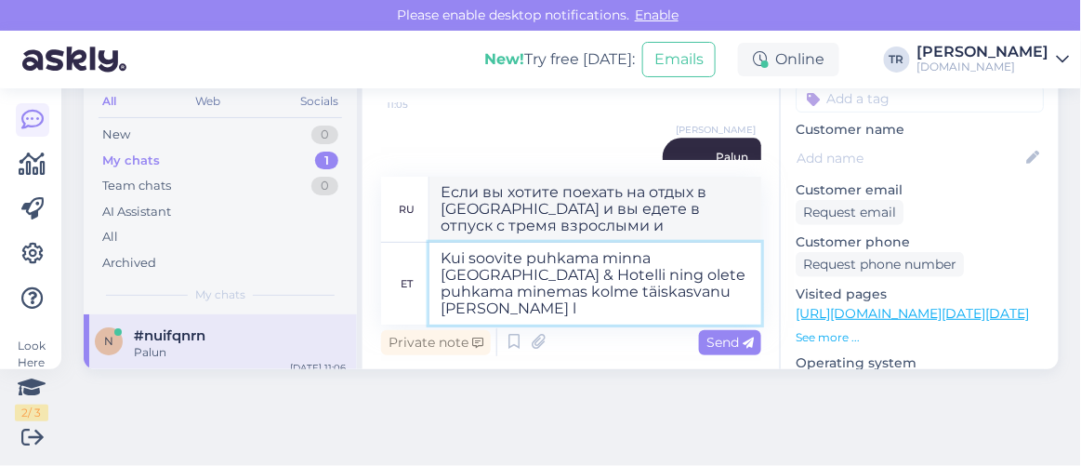
type textarea "Kui soovite puhkama minna Estonia Medical Spa & Hotelli ning olete puhkama mine…"
type textarea "Если вы хотите поехать на отдых в Estonia Medical Spa & Hotel и вы едете в отпу…"
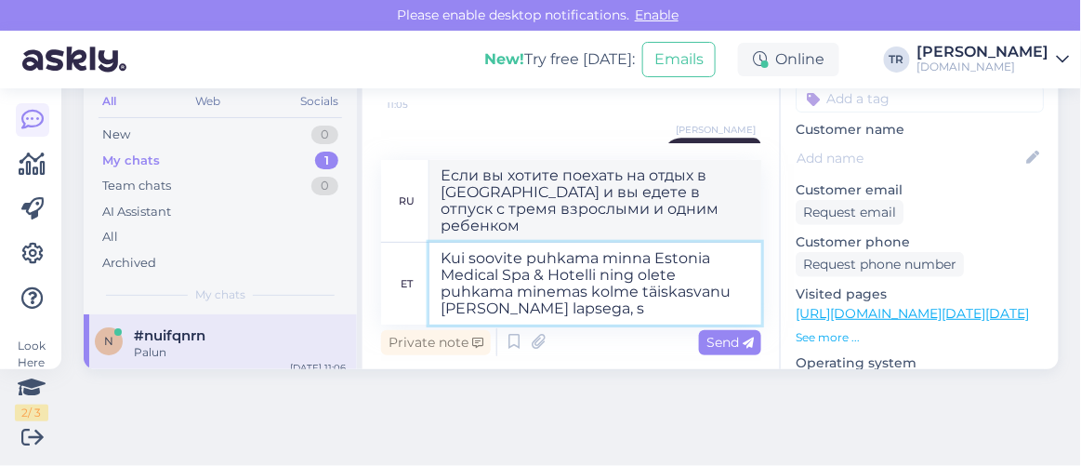
type textarea "Kui soovite puhkama minna Estonia Medical Spa & Hotelli ning olete puhkama mine…"
type textarea "Если вы хотите поехать на отдых в Estonia Medical Spa & Hotel и собираетесь в о…"
type textarea "Kui soovite puhkama minna Estonia Medical Spa & Hotelli ning olete puhkama mine…"
type textarea "Если вы хотите поехать на отдых в Estonia Medical Spa & Hotel и вы едете в отпу…"
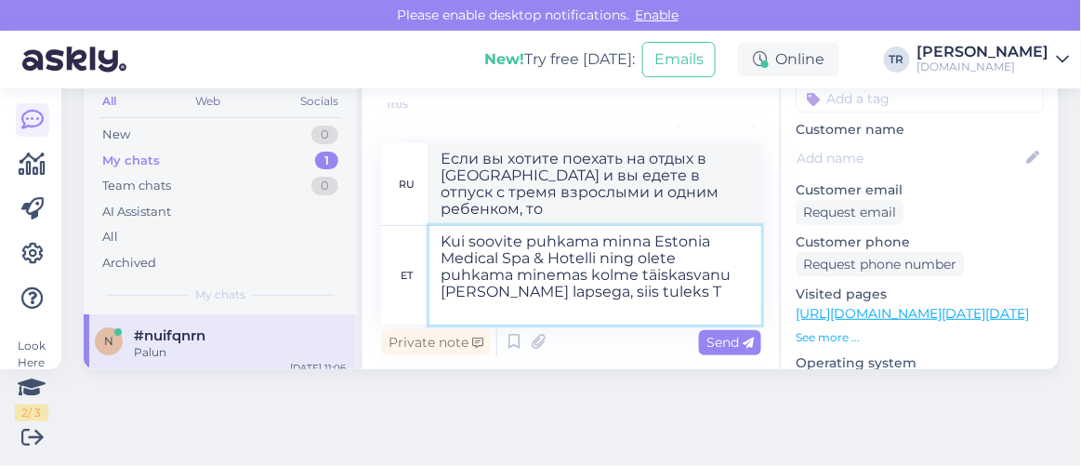
type textarea "Kui soovite puhkama minna Estonia Medical Spa & Hotelli ning olete puhkama mine…"
type textarea "Если вы хотите поехать на отдых в Estonia Medical Spa & Hotel и вы едете в отпу…"
type textarea "Kui soovite puhkama minna Estonia Medical Spa & Hotelli ning olete puhkama mine…"
type textarea "Если вы хотите поехать на отдых в Estonia Medical Spa & Hotel и собираетесь в о…"
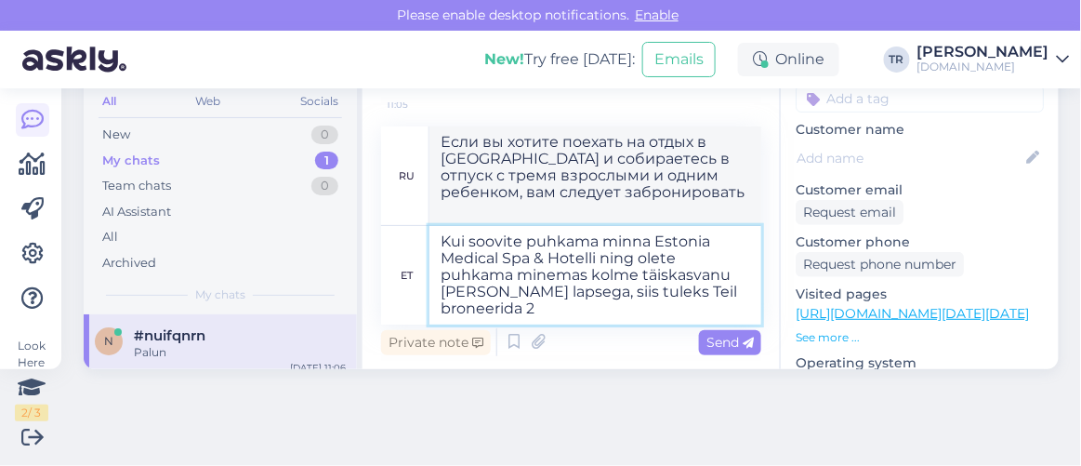
type textarea "Kui soovite puhkama minna Estonia Medical Spa & Hotelli ning olete puhkama mine…"
type textarea "Если вы хотите поехать на отдых в Estonia Medical Spa & Hotel и собираетесь в о…"
type textarea "Kui soovite puhkama minna Estonia Medical Spa & Hotelli ning olete puhkama mine…"
type textarea "Если вы хотите поехать на отдых в Estonia Medical Spa & Hotel и планируете поез…"
type textarea "Kui soovite puhkama minna Estonia Medical Spa & Hotelli ning olete puhkama mine…"
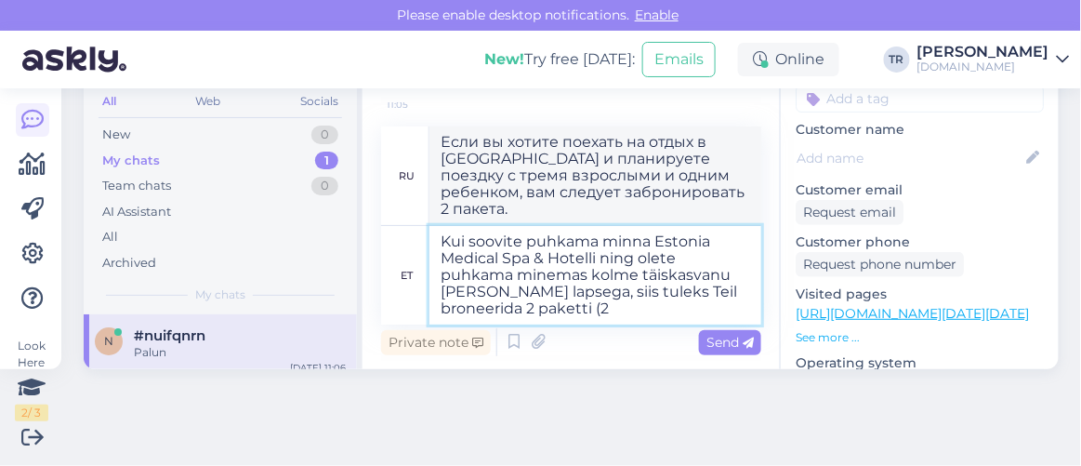
type textarea "Если вы хотите поехать на отдых в Estonia Medical Spa & Hotel и собираетесь в о…"
type textarea "Kui soovite puhkama minna Estonia Medical Spa & Hotelli ning olete puhkama mine…"
type textarea "Если вы хотите поехать на отдых в Estonia Medical Spa & Hotel и собираетесь в о…"
type textarea "Kui soovite puhkama minna Estonia Medical Spa & Hotelli ning olete puhkama mine…"
type textarea "Если вы хотите поехать на отдых в Estonia Medical Spa & Hotel и планируете поез…"
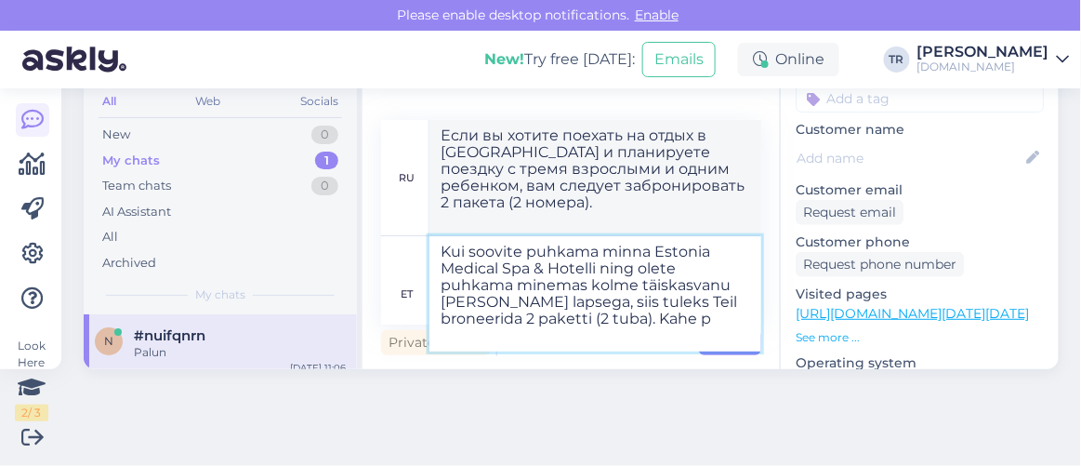
type textarea "Kui soovite puhkama minna Estonia Medical Spa & Hotelli ning olete puhkama mine…"
type textarea "Если вы хотите отдохнуть в отеле Estonia Medical Spa & Hotel с тремя взрослыми …"
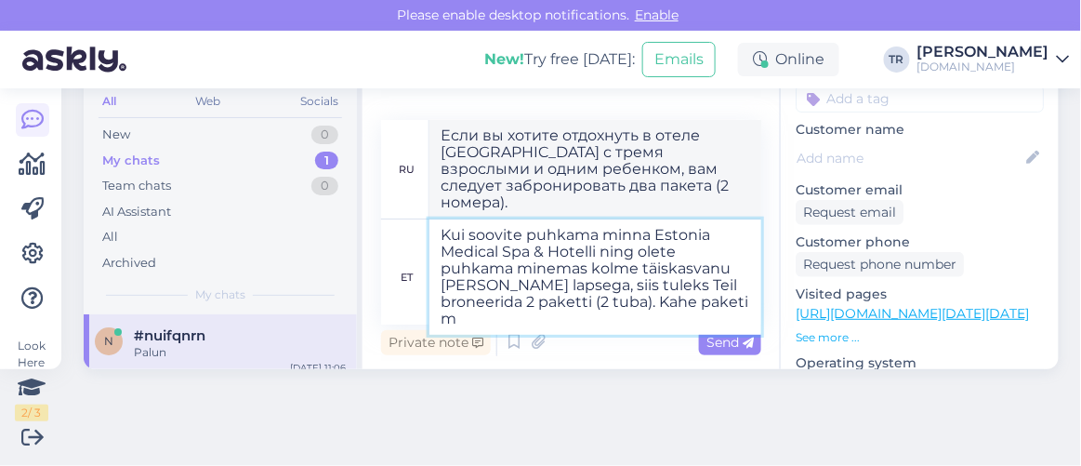
type textarea "Kui soovite puhkama minna Estonia Medical Spa & Hotelli ning olete puhkama mine…"
type textarea "Если вы хотите отдохнуть в отеле Estonia Medical Spa & Hotel с тремя взрослыми …"
type textarea "Kui soovite puhkama minna Estonia Medical Spa & Hotelli ning olete puhkama mine…"
type textarea "Если вы хотите отдохнуть в отеле Estonia Medical Spa & Hotel с тремя взрослыми …"
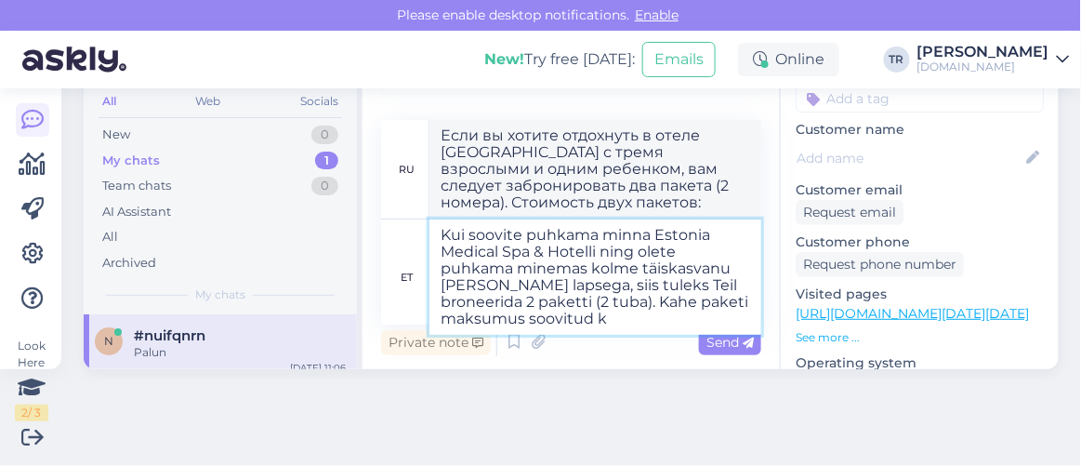
type textarea "Kui soovite puhkama minna Estonia Medical Spa & Hotelli ning olete puhkama mine…"
type textarea "Если вы хотите отдохнуть в отеле Estonia Medical Spa & Hotel с тремя взрослыми …"
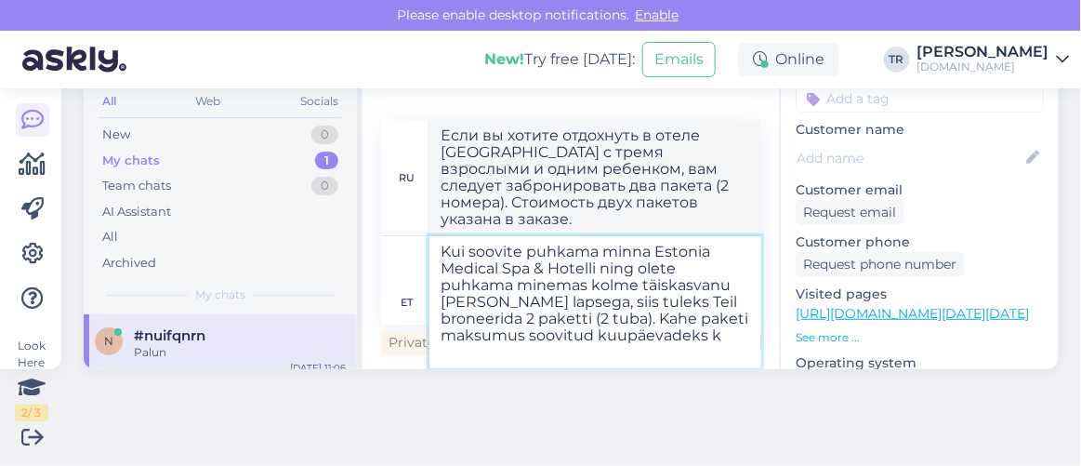
type textarea "Kui soovite puhkama minna Estonia Medical Spa & Hotelli ning olete puhkama mine…"
type textarea "Если вы хотите отдохнуть в отеле Estonia Medical Spa & Hotel в составе троих вз…"
type textarea "Kui soovite puhkama minna Estonia Medical Spa & Hotelli ning olete puhkama mine…"
type textarea "Если вы хотите отдохнуть в отеле Estonia Medical Spa & Hotel в составе троих вз…"
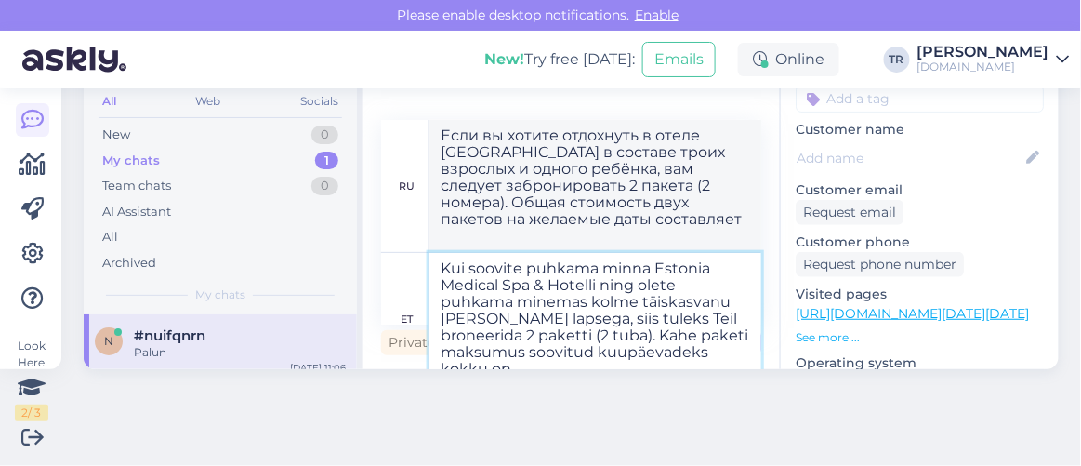
scroll to position [8, 0]
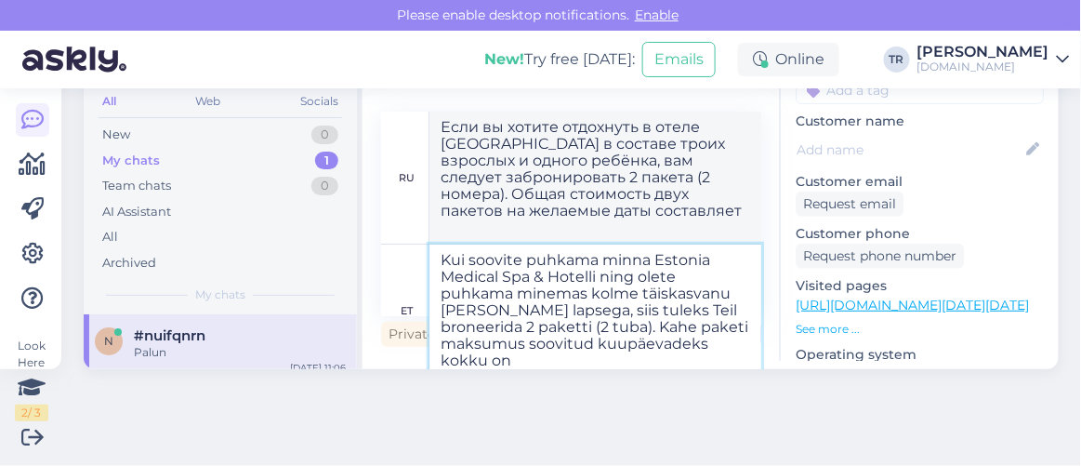
paste textarea "552 €"
type textarea "Kui soovite puhkama minna Estonia Medical Spa & Hotelli ning olete puhkama mine…"
type textarea "Если вы планируете отдых в отеле Estonia Medical Spa & Hotel с тремя взрослыми …"
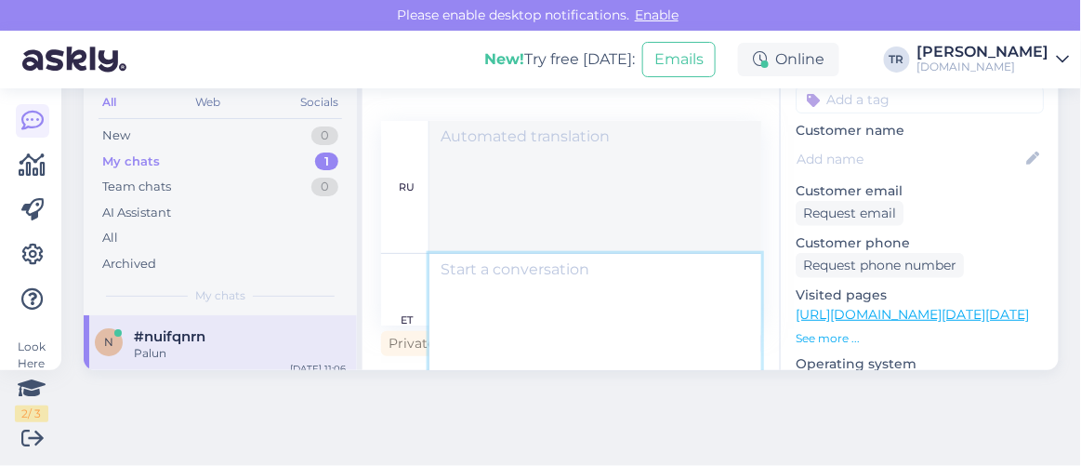
scroll to position [73, 0]
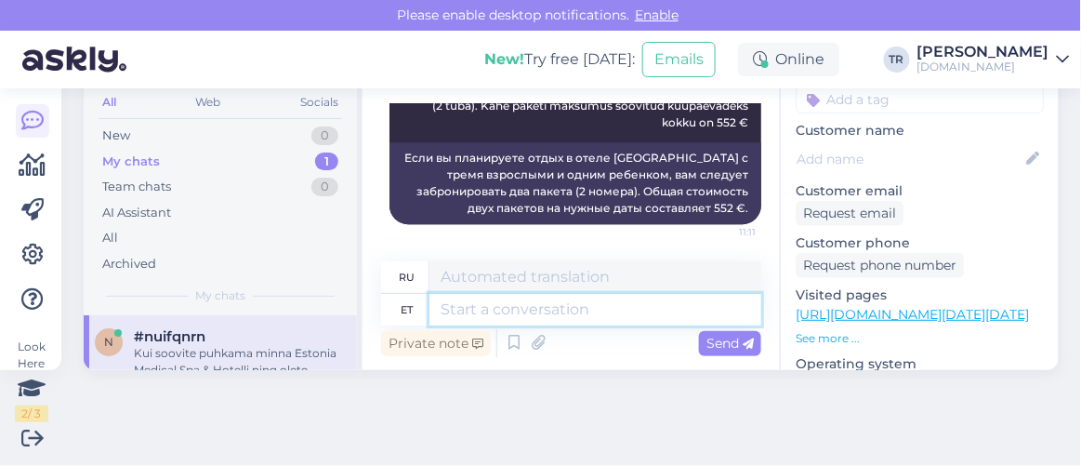
click at [563, 303] on textarea at bounding box center [595, 310] width 332 height 32
type textarea "Otselink pa"
type textarea "Прямая ссылка"
type textarea "Otselink paketi ju"
type textarea "Прямая ссылка на пакет"
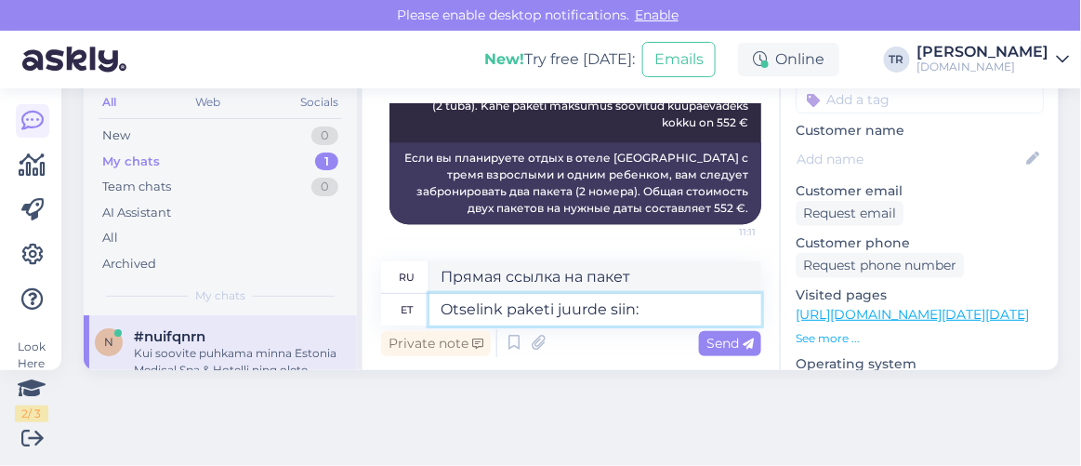
type textarea "Otselink paketi juurde siin:"
paste textarea "https://hookusbookus.com/lv/hotellid-spaad/estonia-medical-spa-hotel/turgutus-p…"
type textarea "Прямая ссылка на пакет здесь:"
type textarea "Otselink paketi juurde siin: https://hookusbookus.com/lv/hotellid-spaad/estonia…"
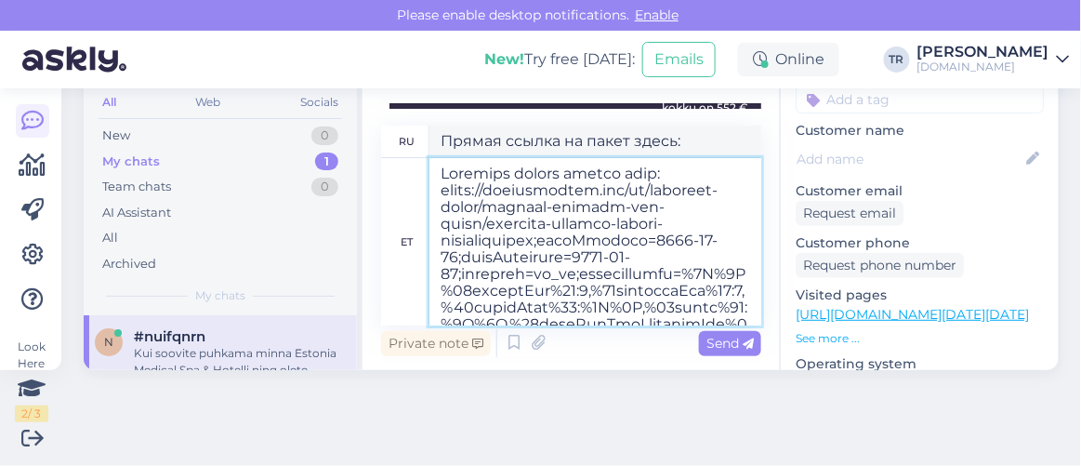
scroll to position [1464, 0]
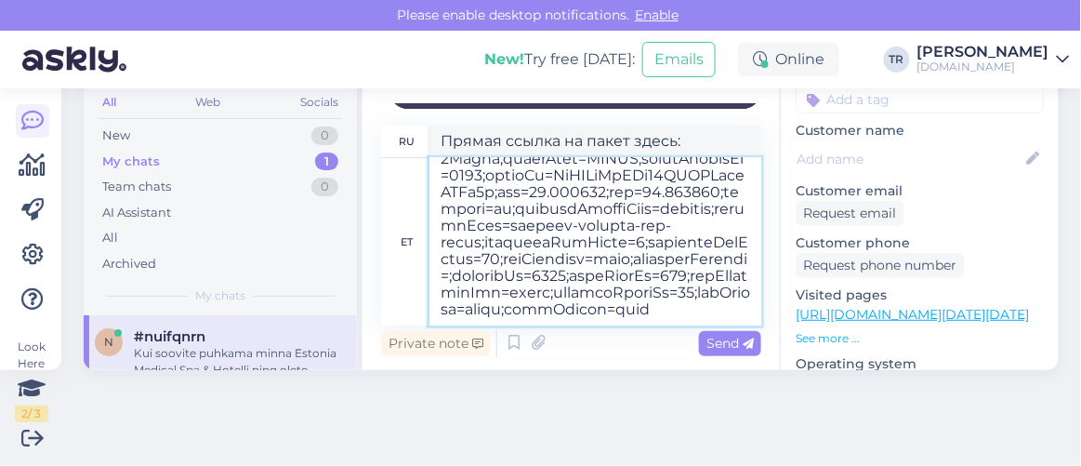
type textarea "Прямая ссылка на пакет здесь: https://hookusbookus.com/lv/hotellid-spaad/estoni…"
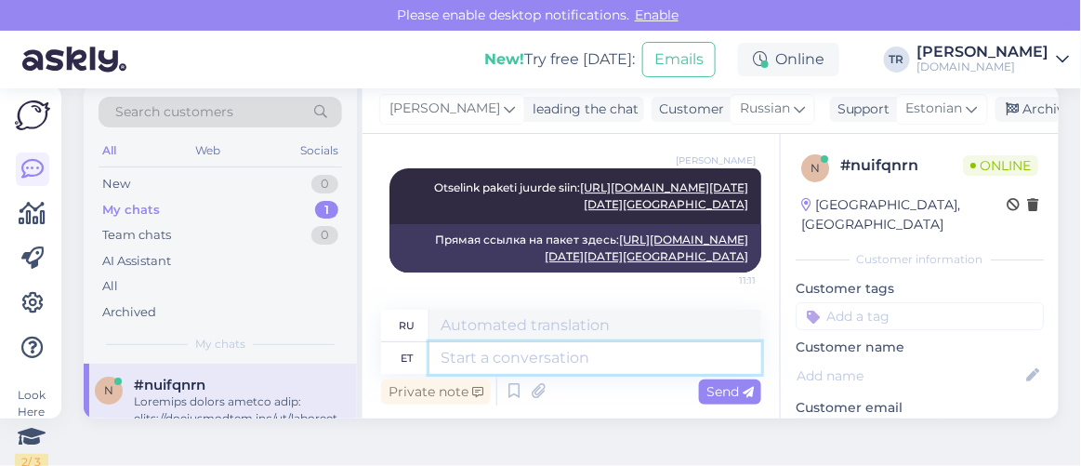
scroll to position [0, 0]
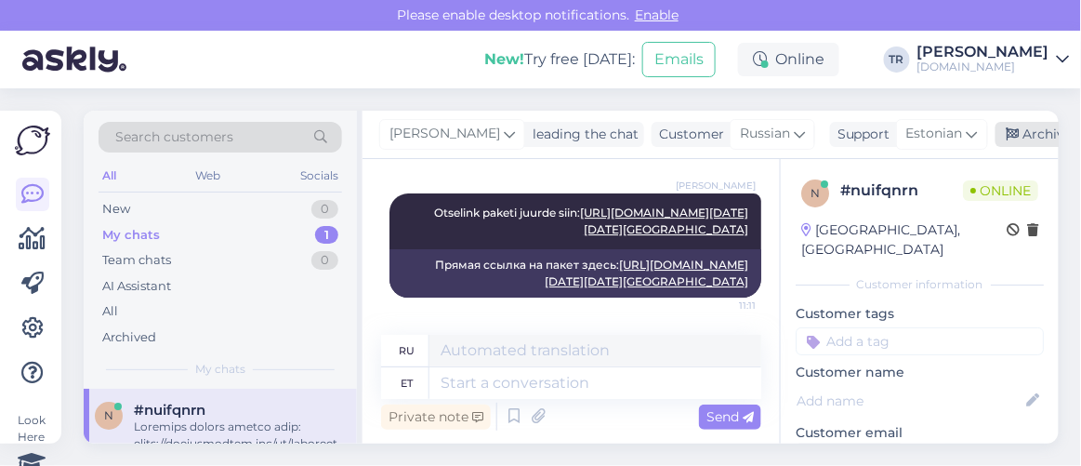
click at [1005, 125] on div "Archive chat" at bounding box center [1053, 134] width 117 height 25
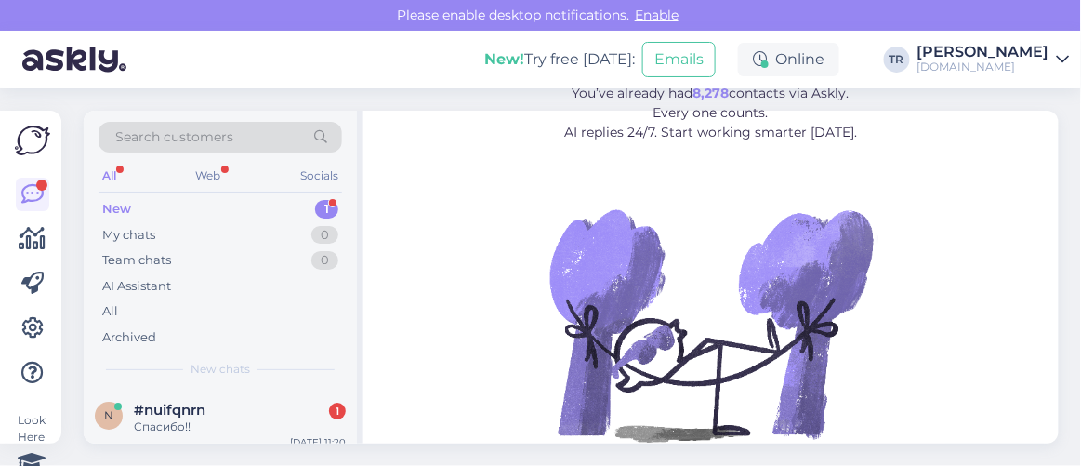
click at [164, 418] on div "Спасибо!!" at bounding box center [240, 426] width 212 height 17
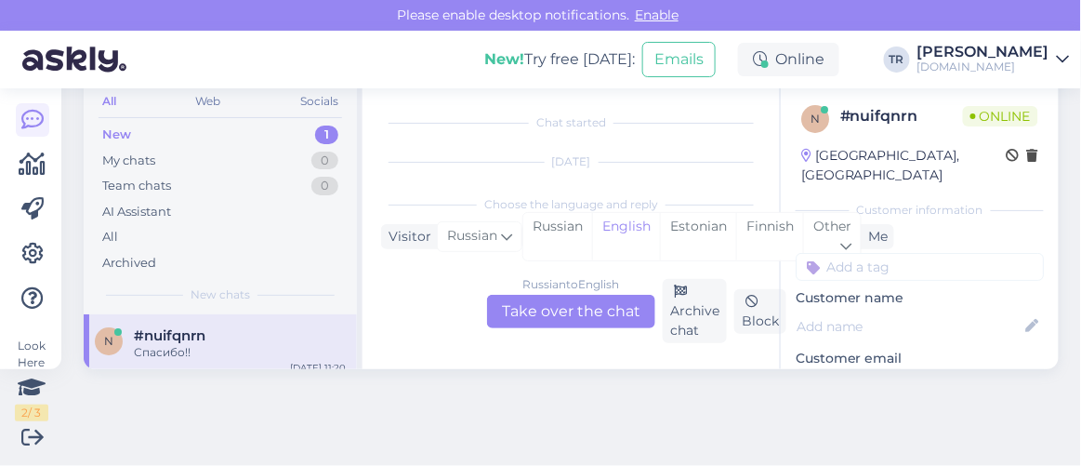
scroll to position [2319, 0]
click at [632, 231] on div "English" at bounding box center [626, 236] width 68 height 47
click at [678, 228] on div "Estonian" at bounding box center [698, 236] width 76 height 47
click at [565, 310] on div "Russian to Estonian Take over the chat" at bounding box center [571, 311] width 168 height 33
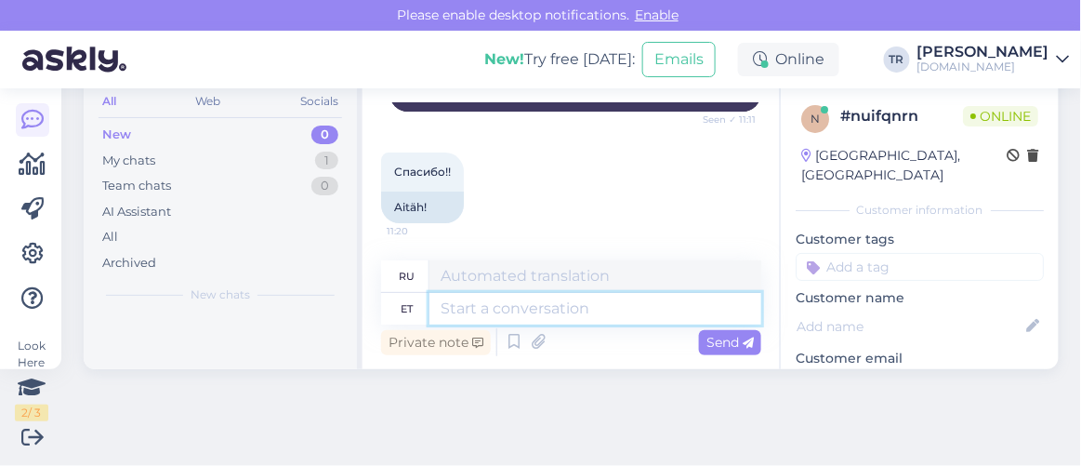
click at [555, 299] on textarea at bounding box center [595, 309] width 332 height 32
type textarea "Palun"
type textarea "Пожалуйста"
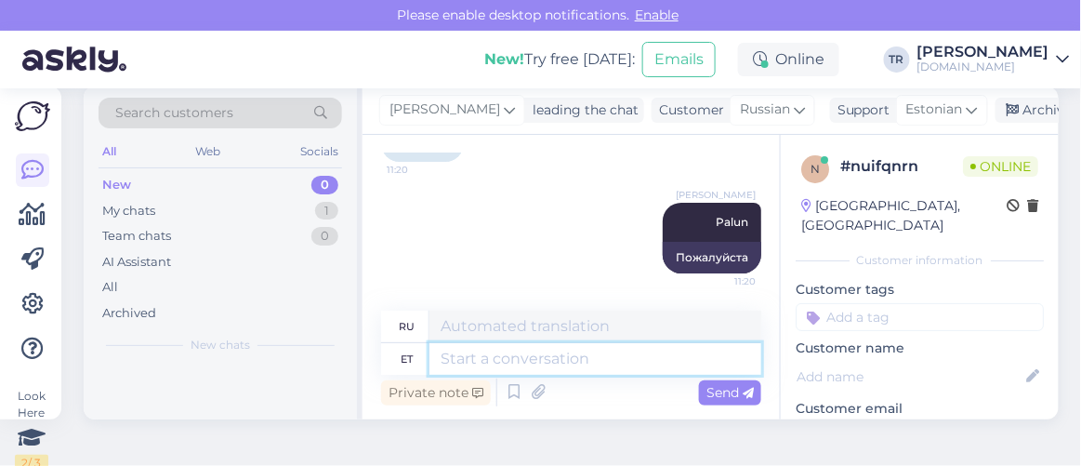
scroll to position [0, 0]
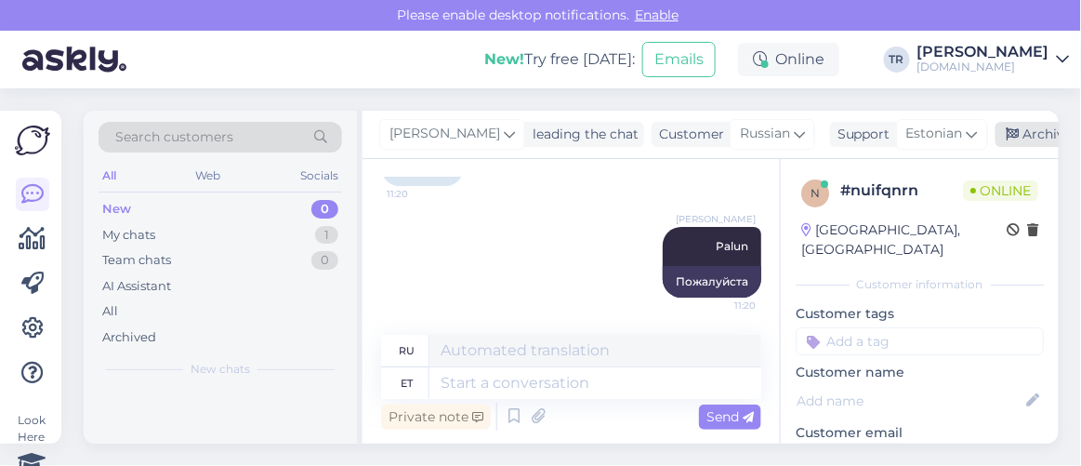
click at [1025, 138] on div "Archive chat" at bounding box center [1053, 134] width 117 height 25
